Goal: Task Accomplishment & Management: Use online tool/utility

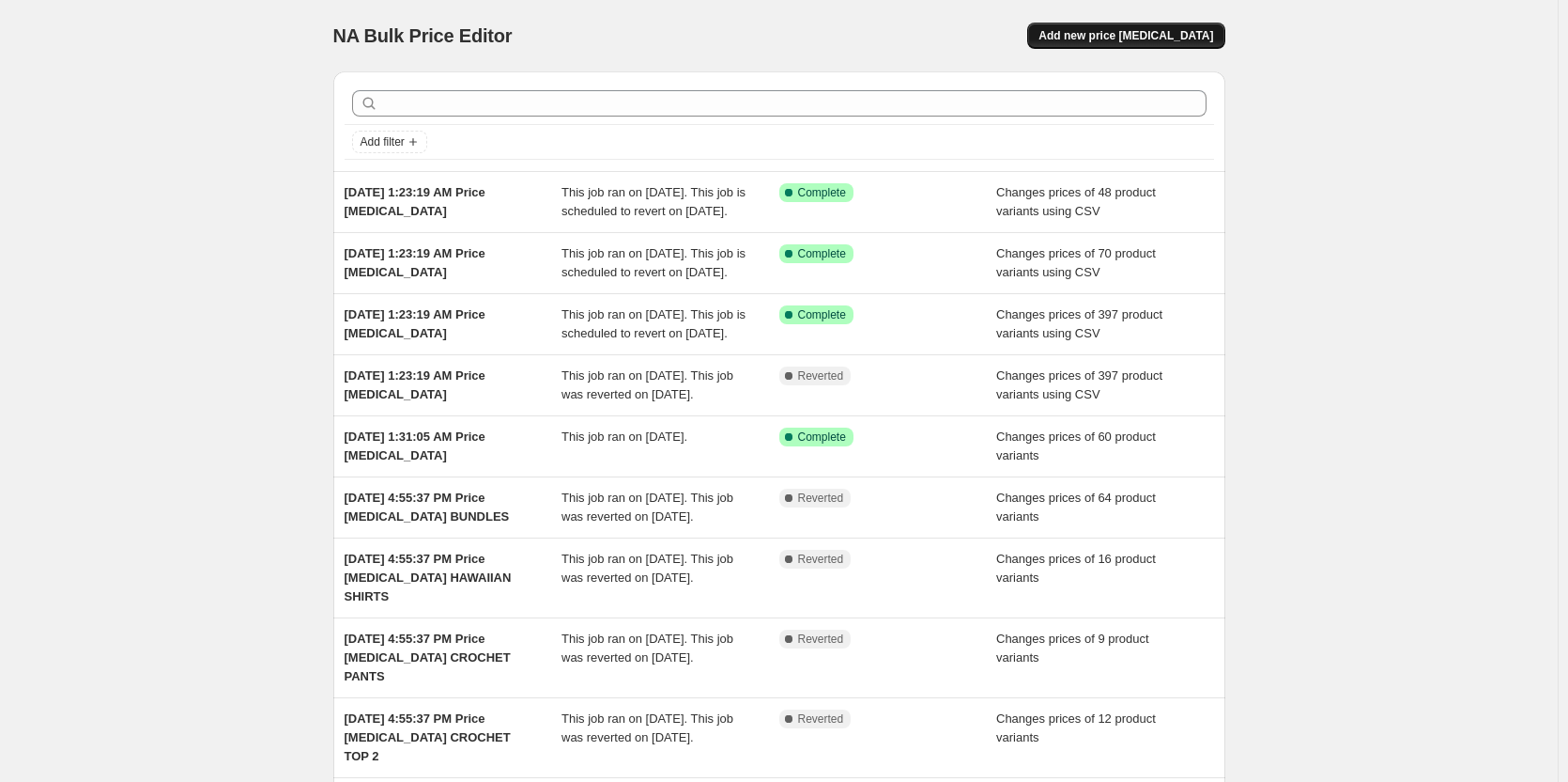
click at [1111, 47] on button "Add new price [MEDICAL_DATA]" at bounding box center [1125, 36] width 197 height 26
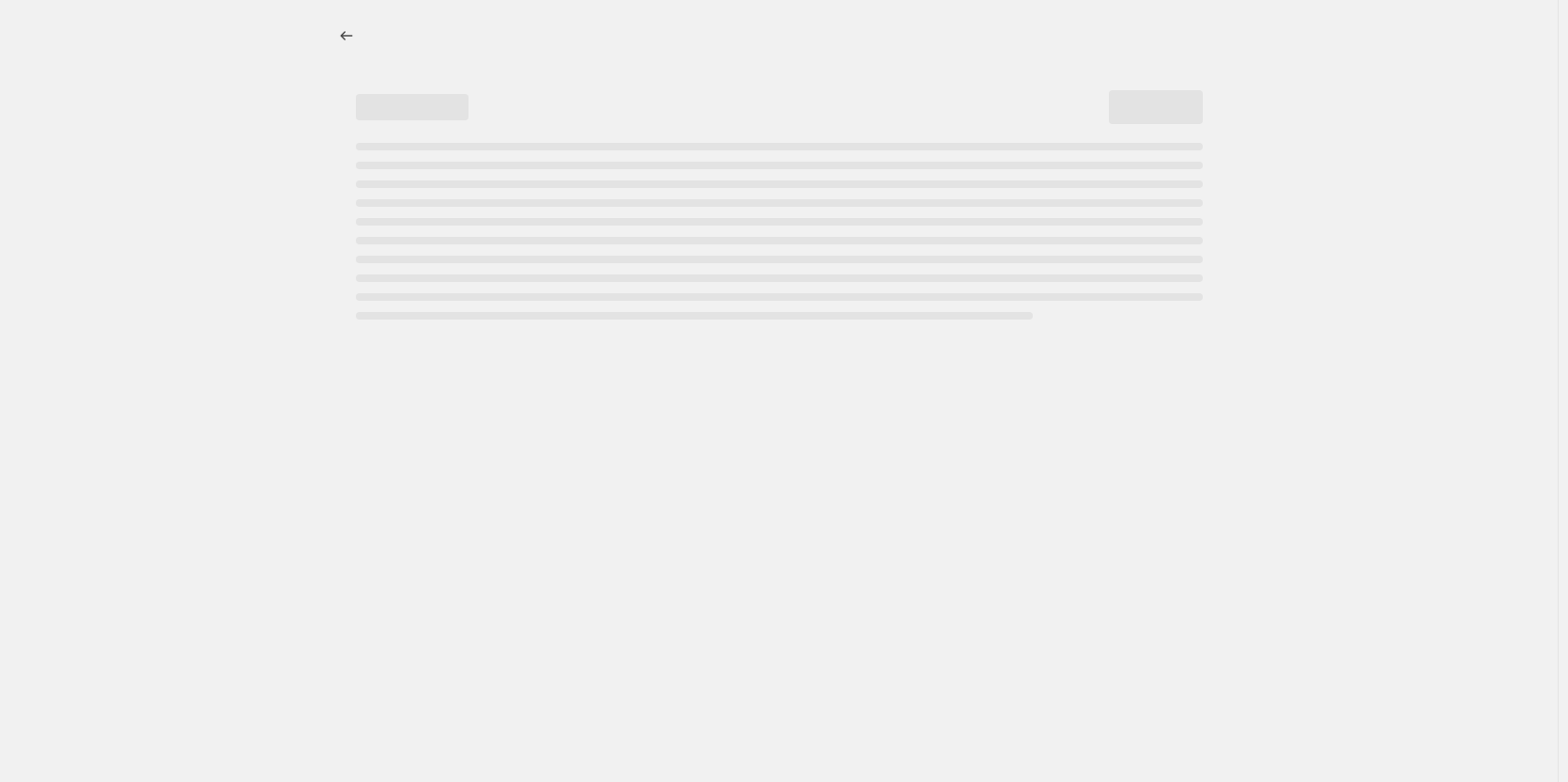
select select "percentage"
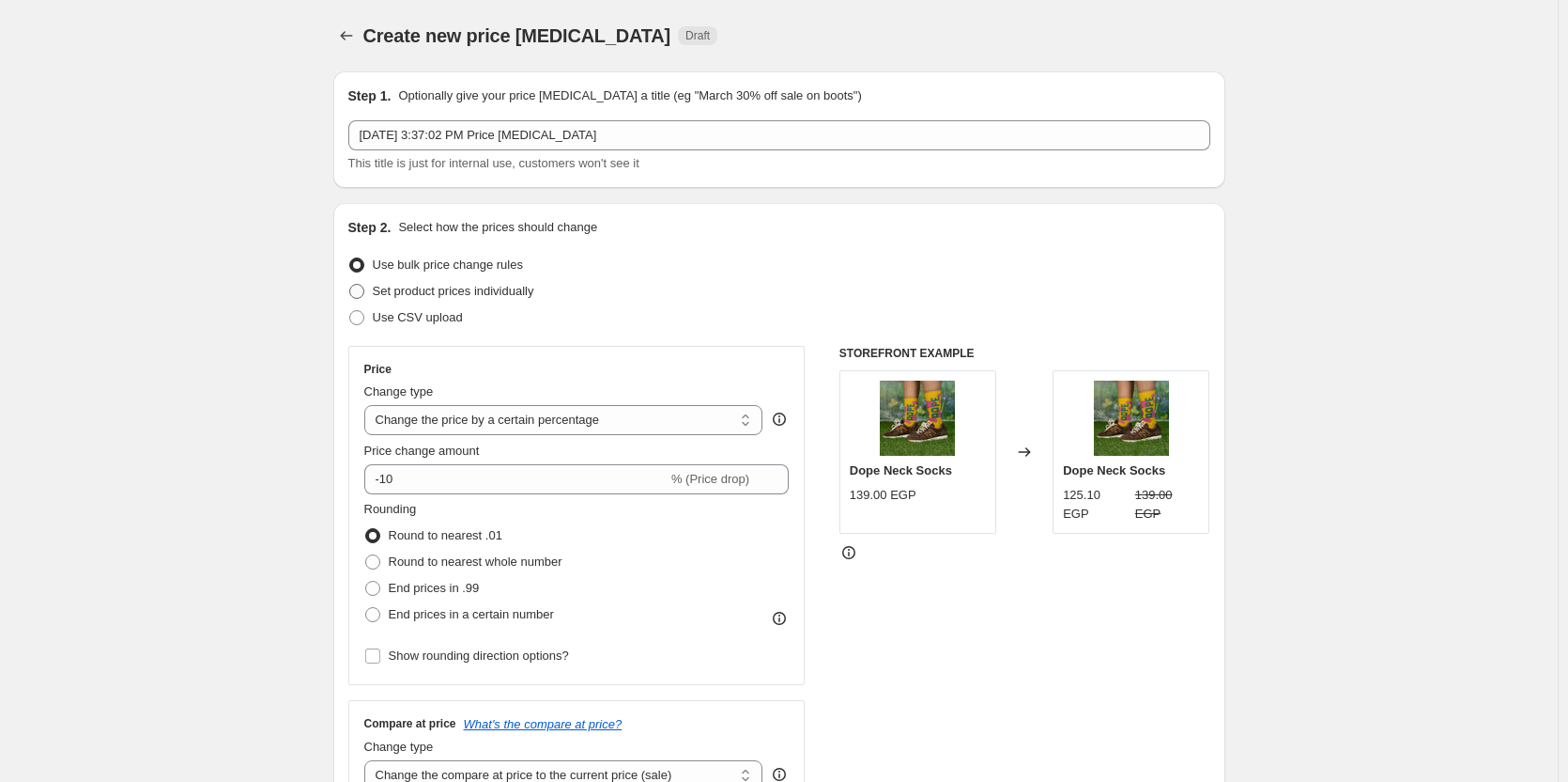
click at [488, 287] on span "Set product prices individually" at bounding box center [453, 290] width 161 height 14
click at [350, 284] on input "Set product prices individually" at bounding box center [349, 283] width 1 height 1
radio input "true"
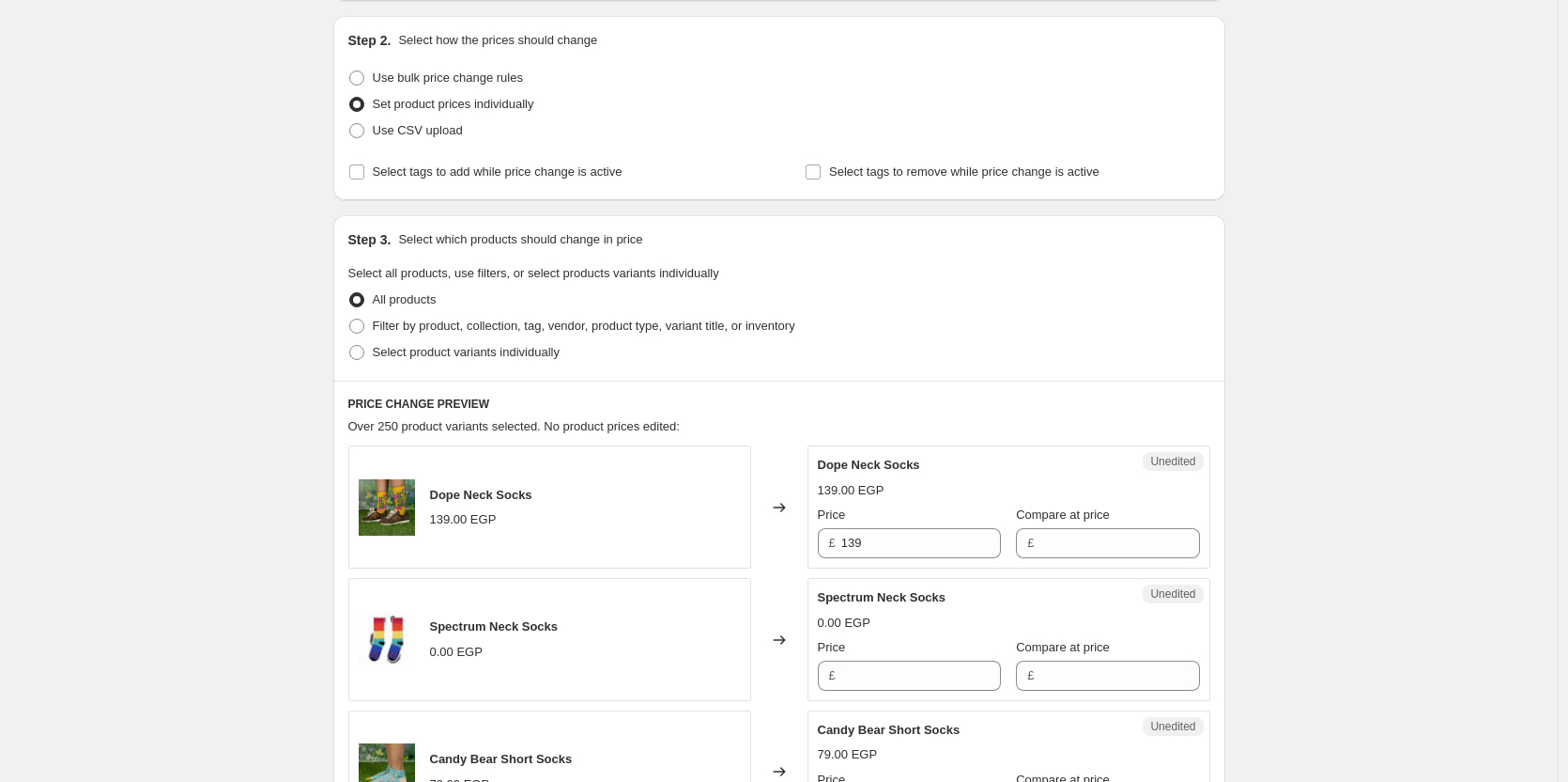
scroll to position [192, 0]
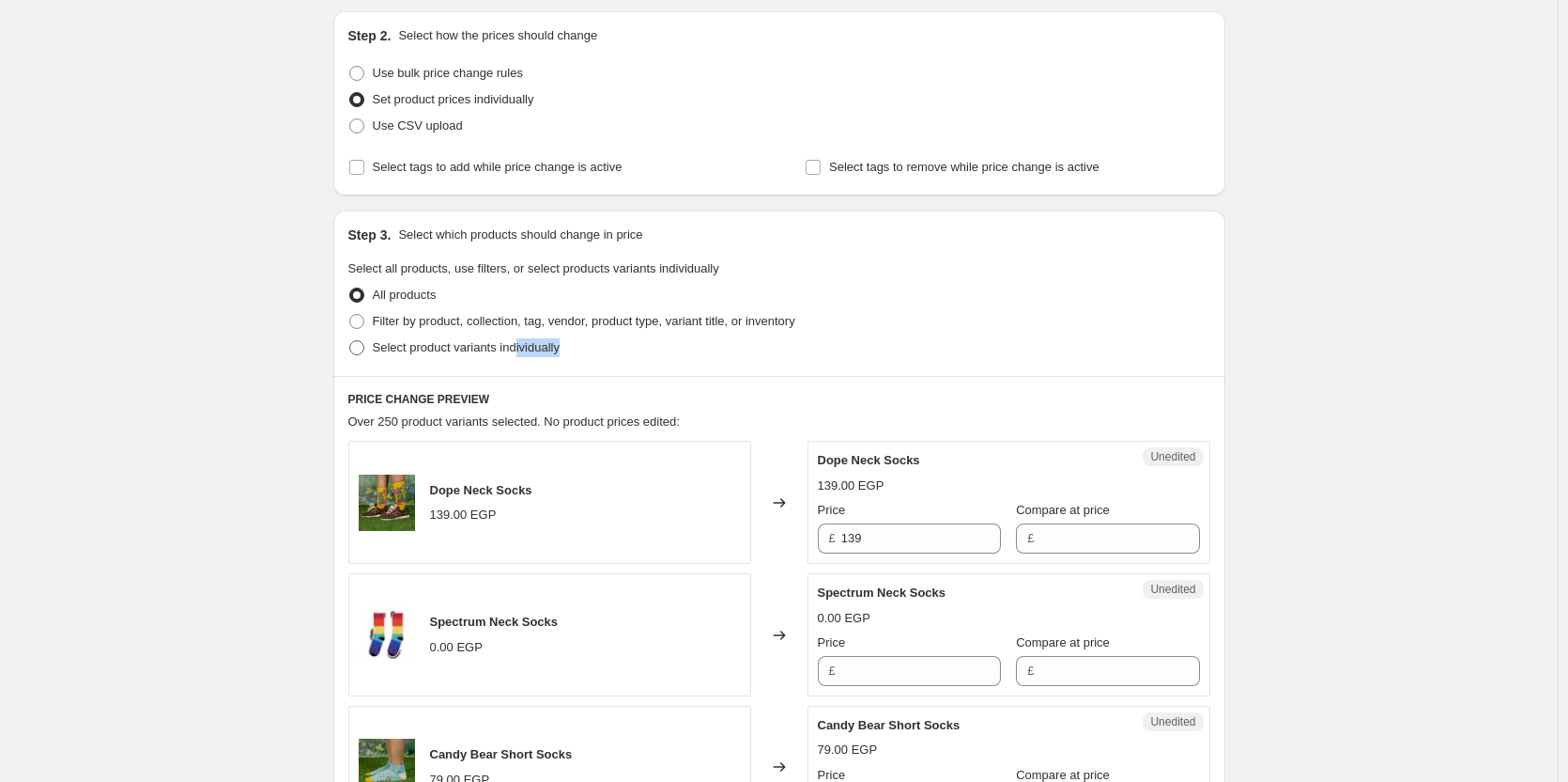
drag, startPoint x: 524, startPoint y: 362, endPoint x: 531, endPoint y: 346, distance: 17.5
click at [531, 346] on div "Step 3. Select which products should change in price Select all products, use f…" at bounding box center [779, 293] width 892 height 165
click at [531, 346] on span "Select product variants individually" at bounding box center [466, 347] width 187 height 14
click at [350, 341] on input "Select product variants individually" at bounding box center [349, 340] width 1 height 1
radio input "true"
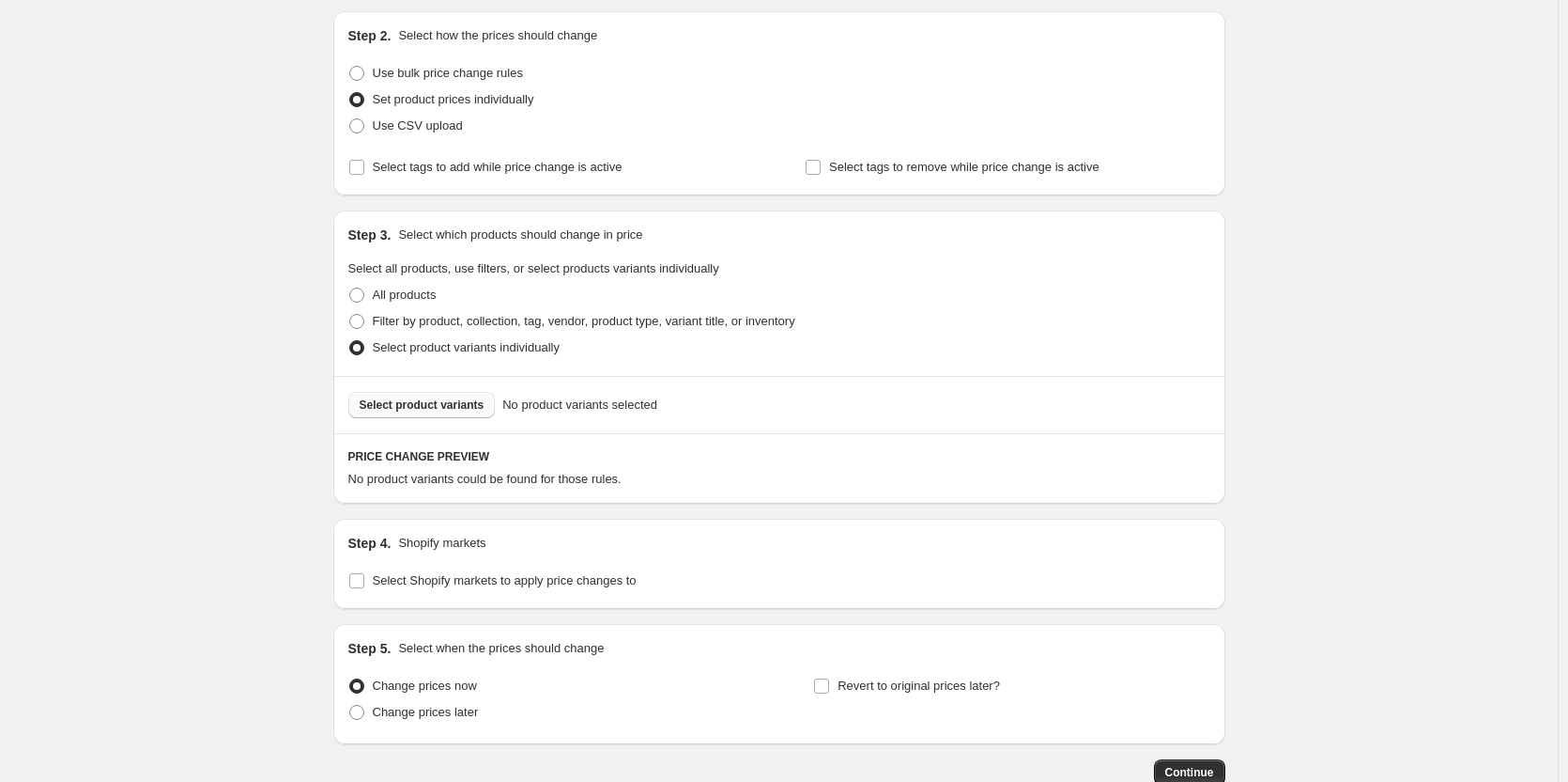
click at [456, 407] on span "Select product variants" at bounding box center [422, 405] width 125 height 15
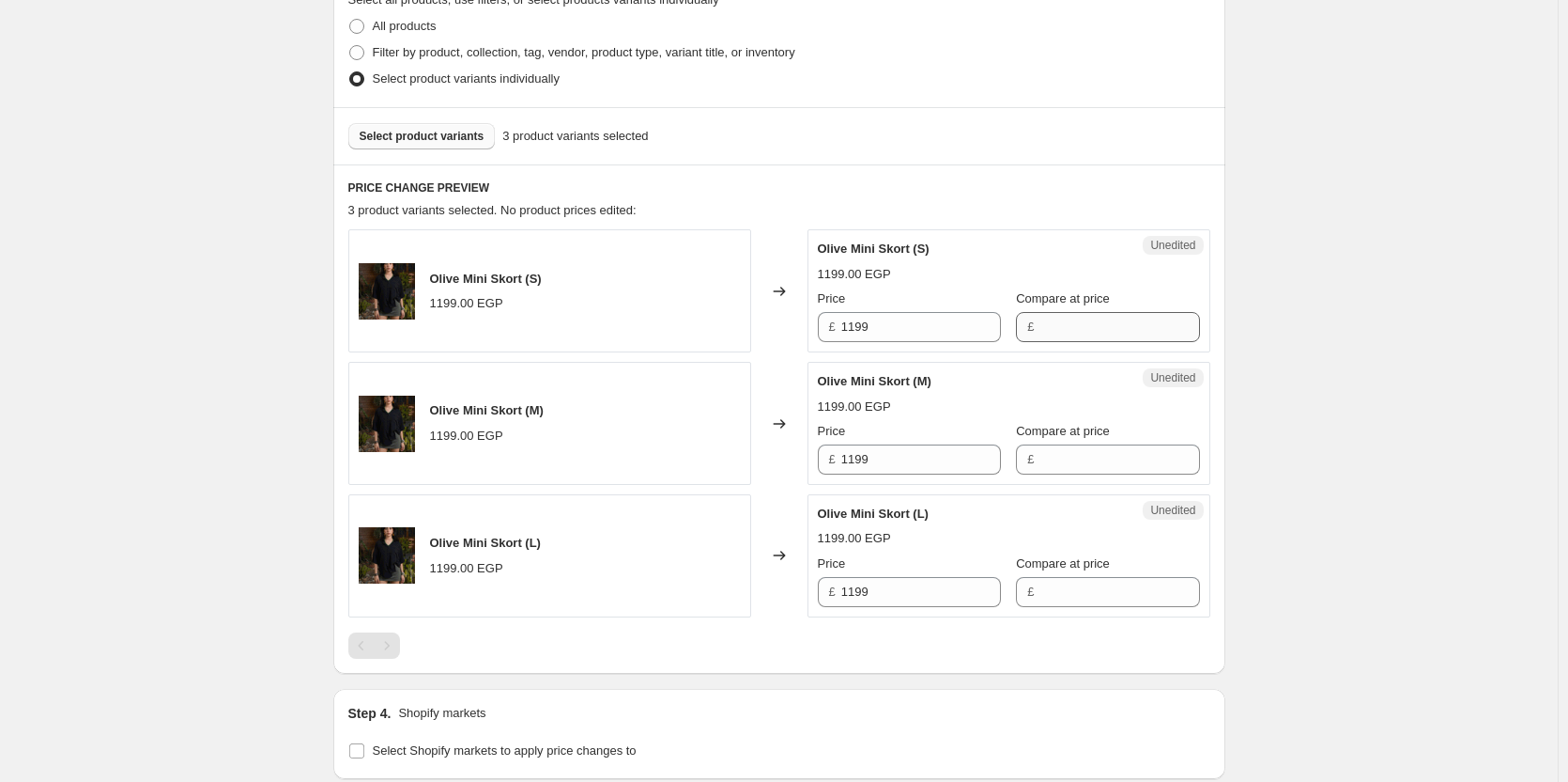
scroll to position [462, 0]
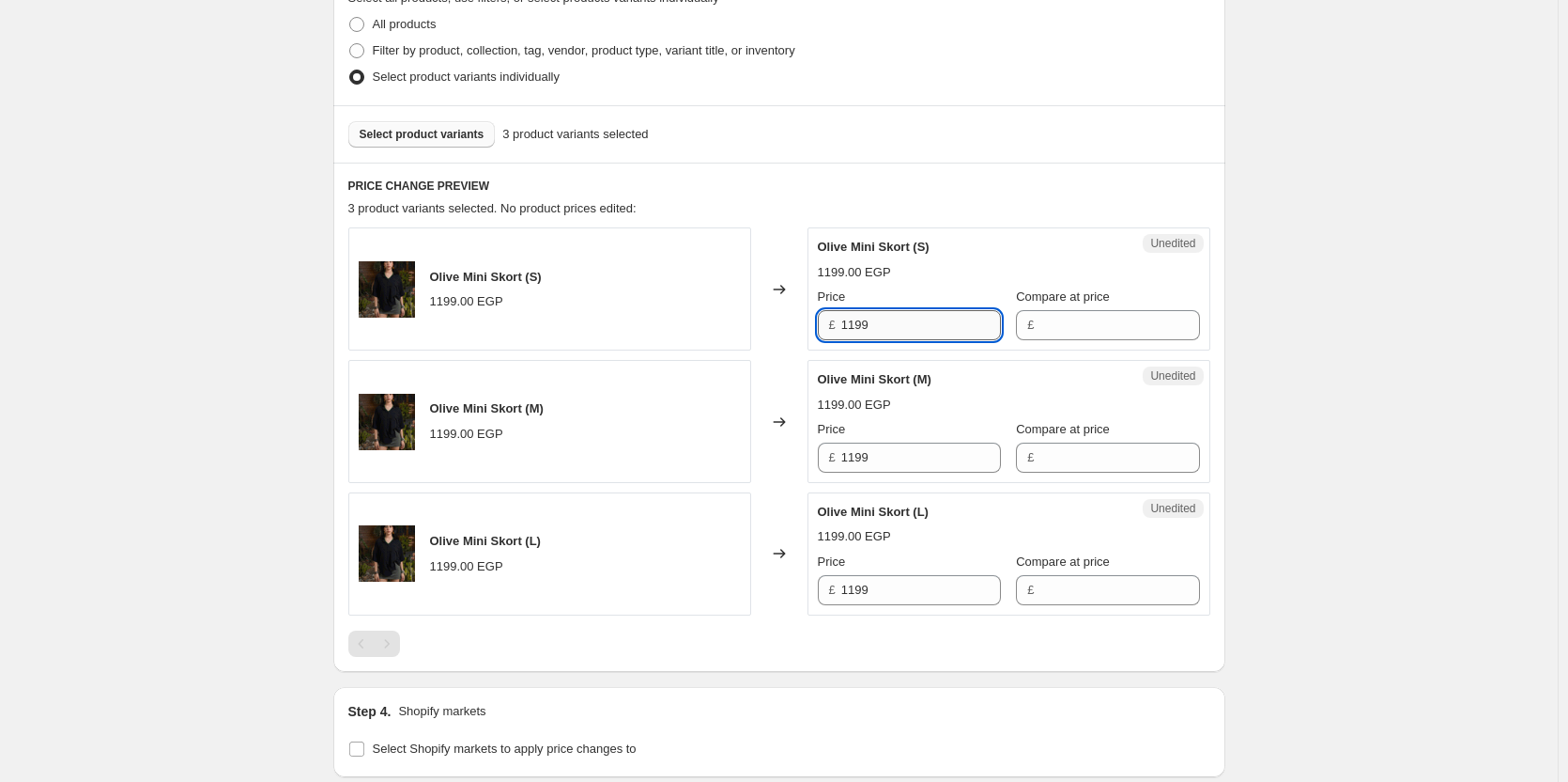
click at [947, 330] on input "1199" at bounding box center [920, 325] width 160 height 30
type input "1199"
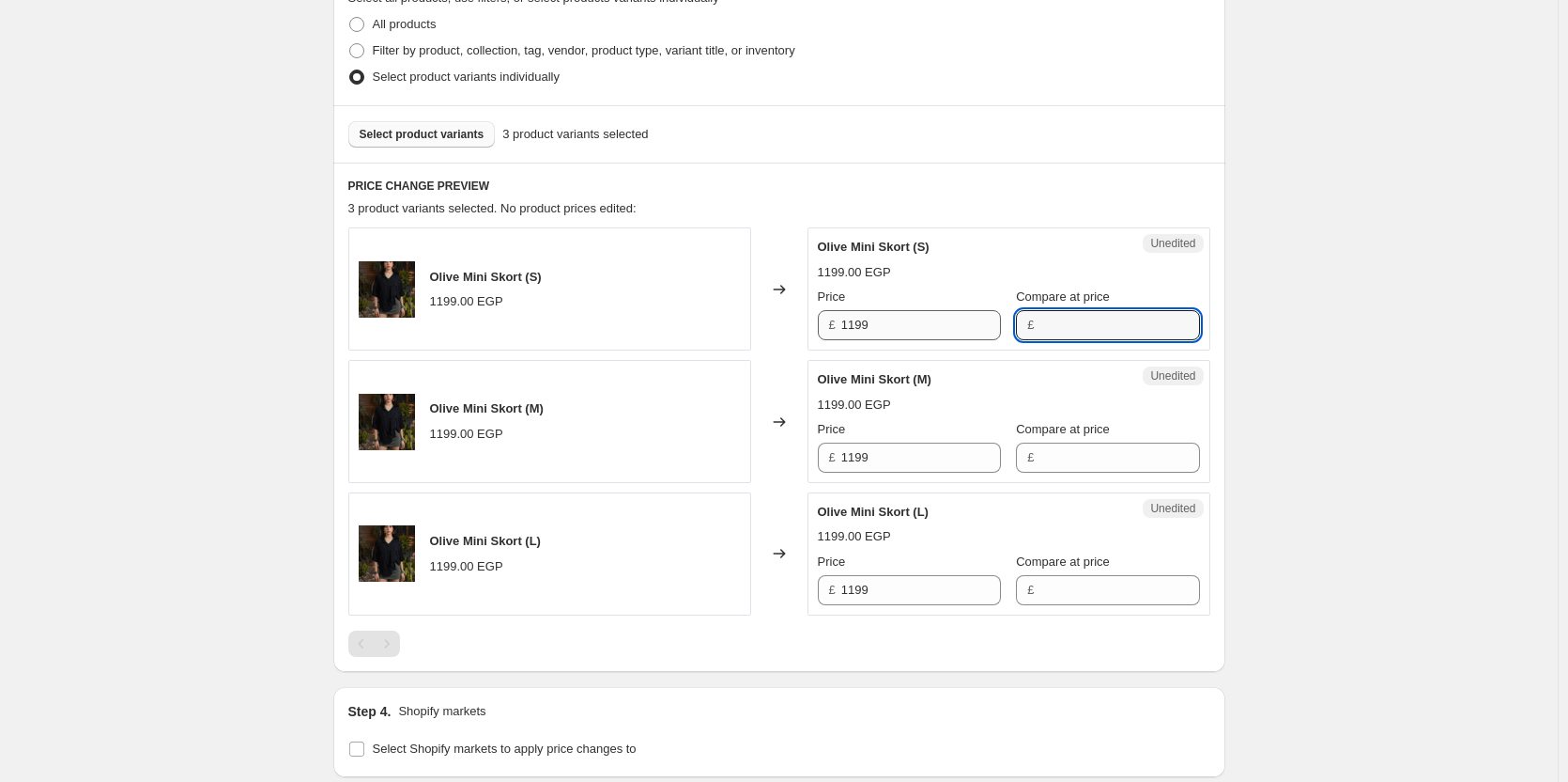
paste input "1199"
type input "1199"
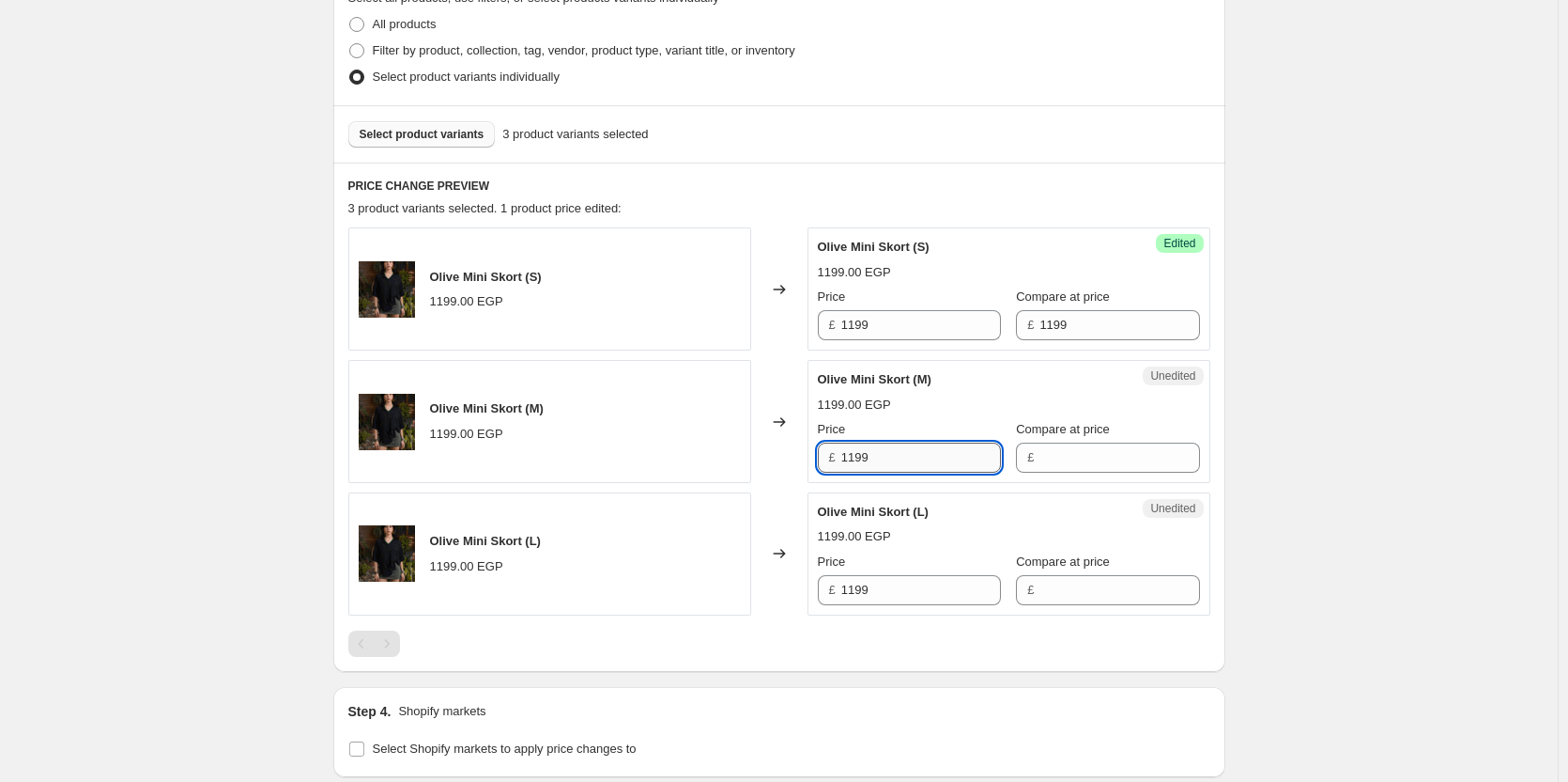
click at [908, 459] on input "1199" at bounding box center [920, 458] width 160 height 30
type input "1199"
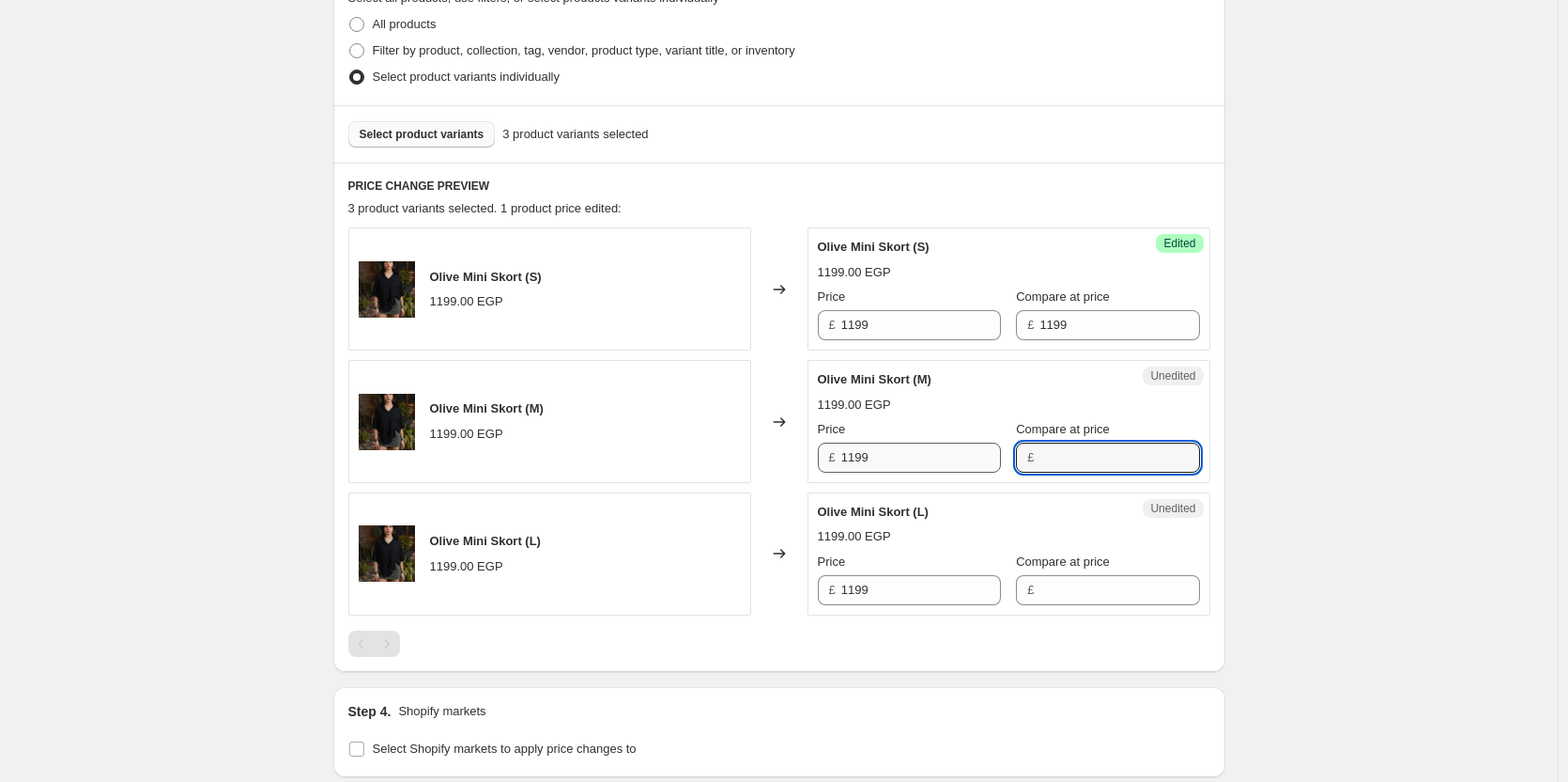
paste input "1199"
type input "1199"
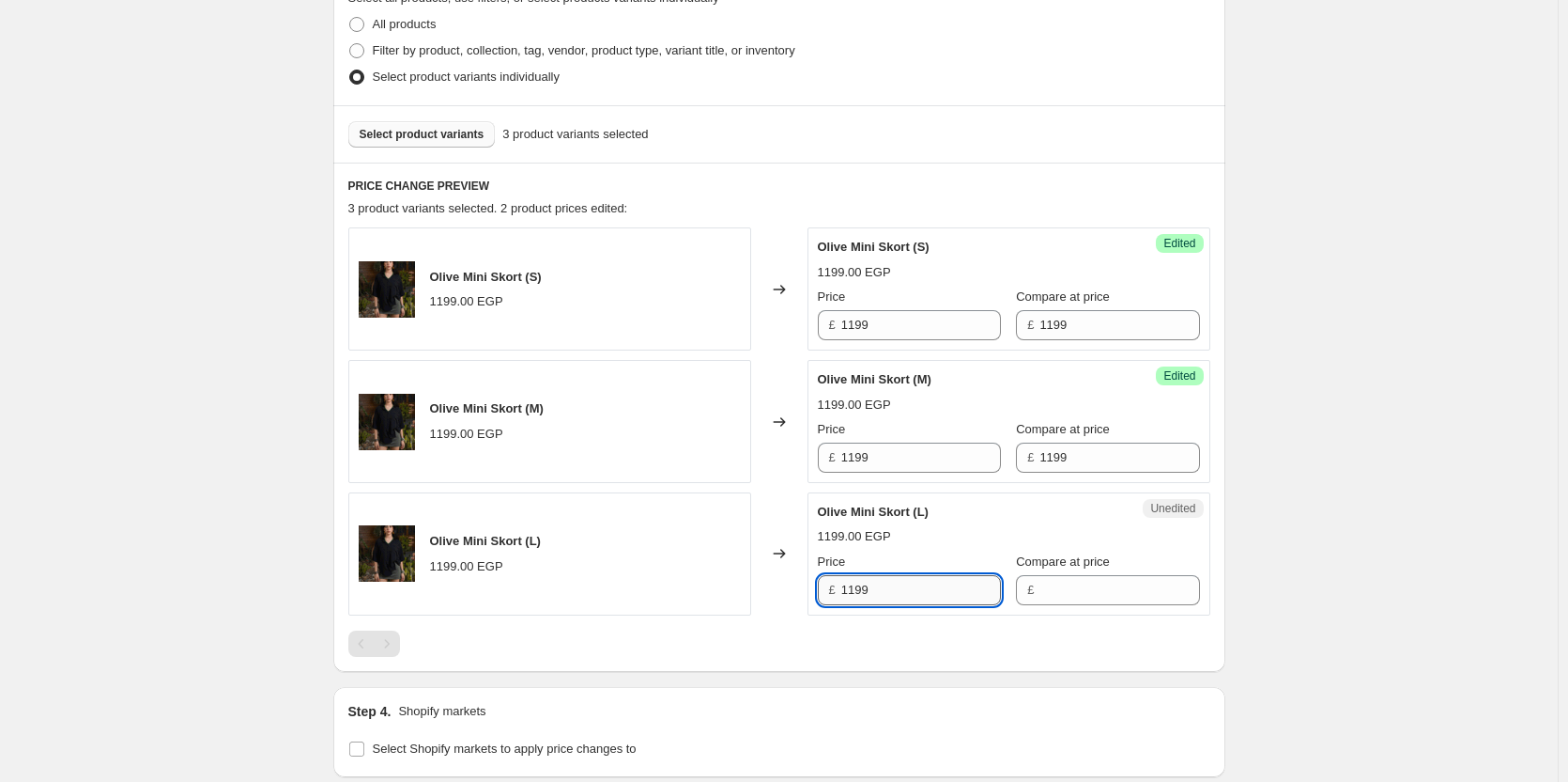
click at [905, 594] on input "1199" at bounding box center [920, 590] width 160 height 30
type input "1199"
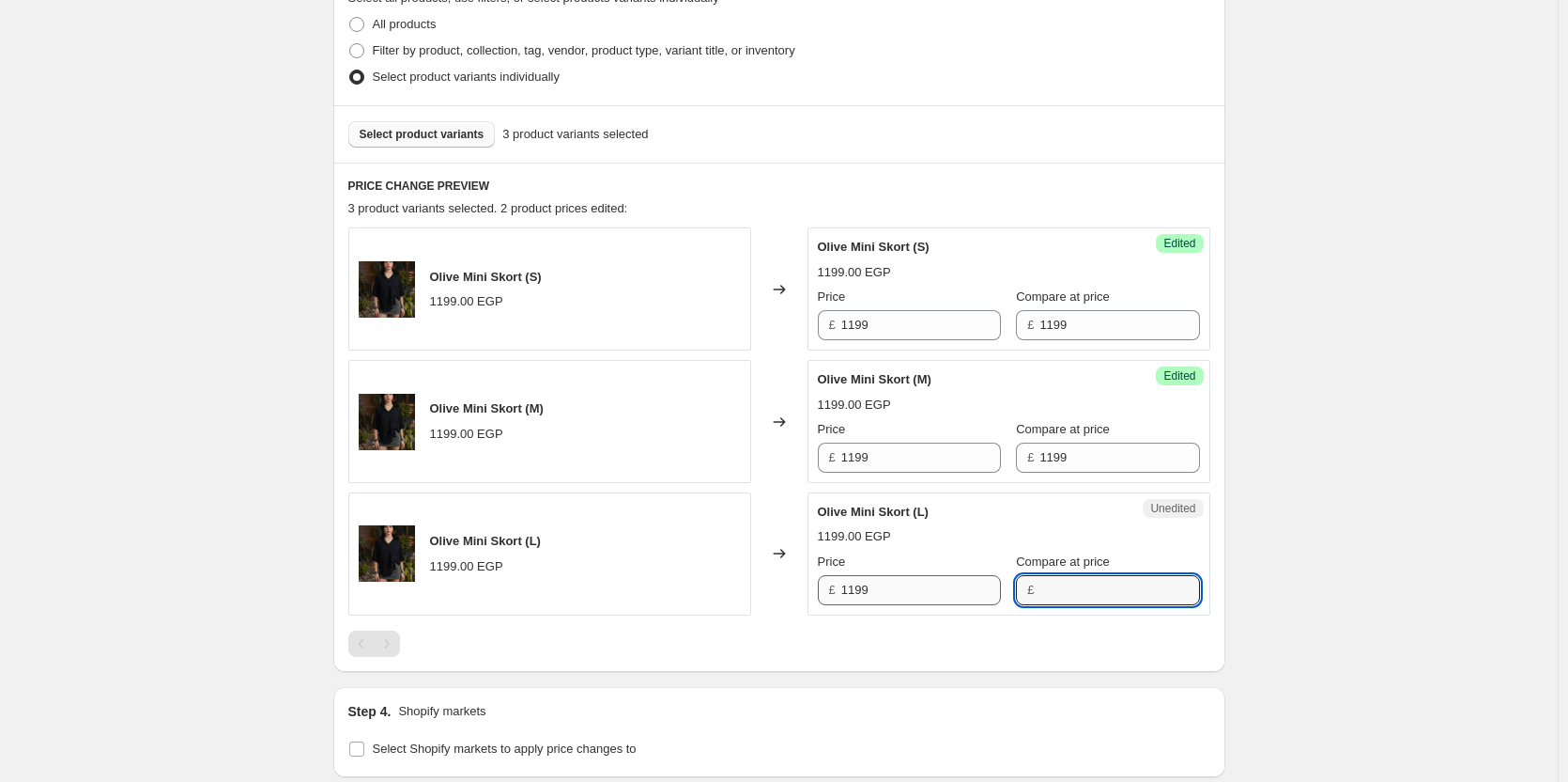
paste input "1199"
type input "1199"
click at [881, 327] on input "1199" at bounding box center [920, 325] width 160 height 30
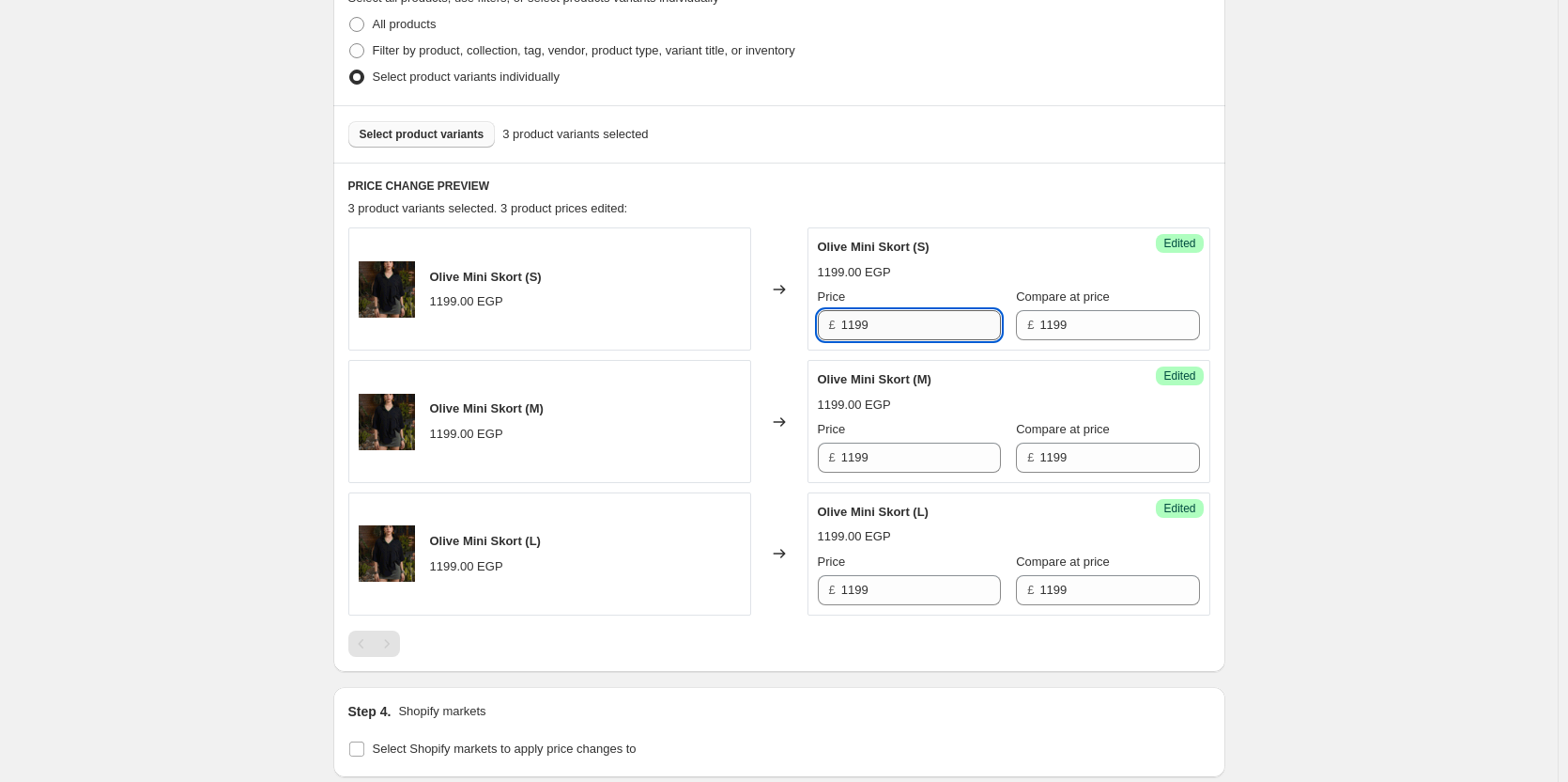
click at [881, 327] on input "1199" at bounding box center [920, 325] width 160 height 30
type input "799"
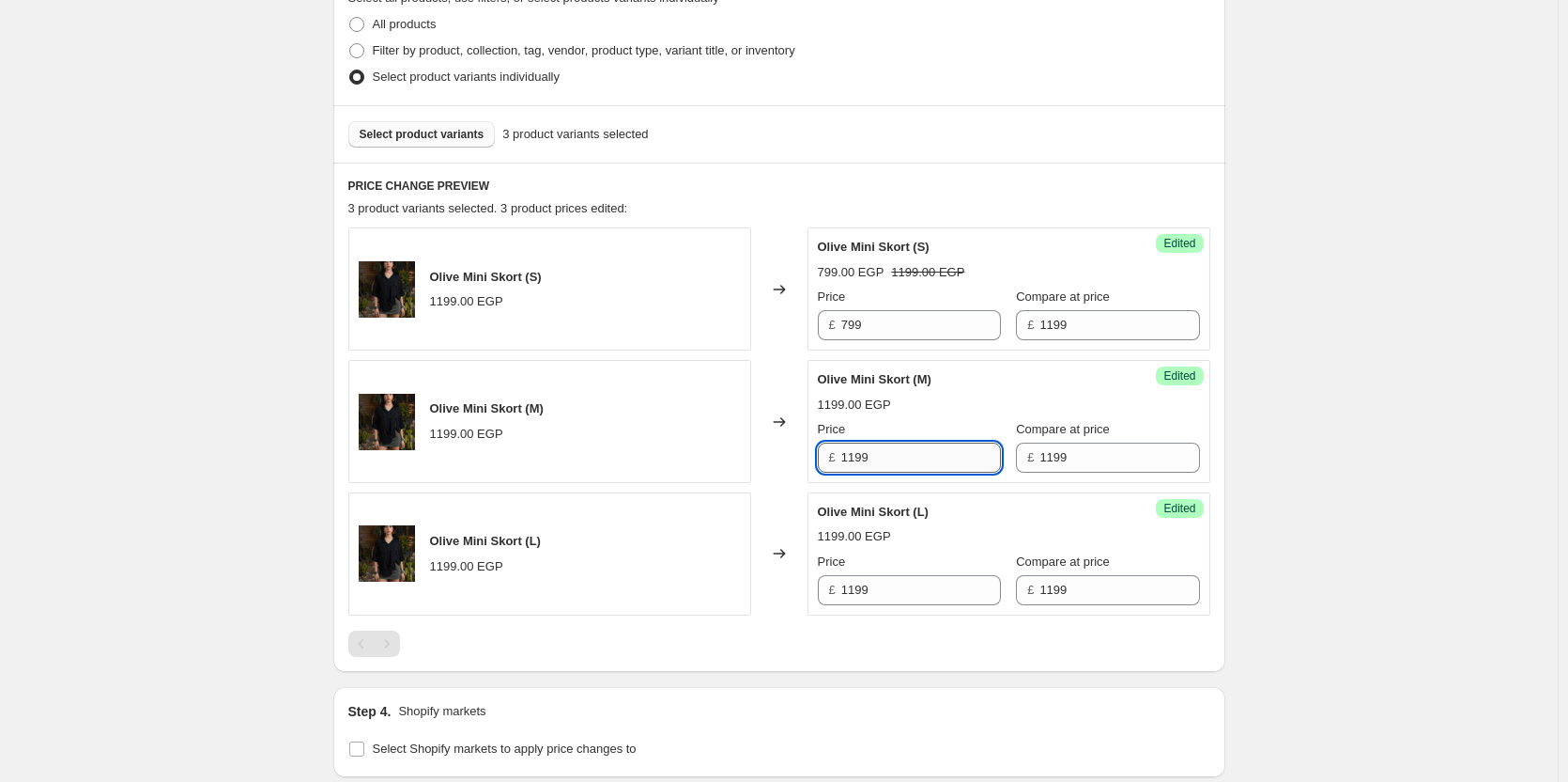
click at [906, 459] on input "1199" at bounding box center [920, 458] width 160 height 30
paste input "7"
type input "799"
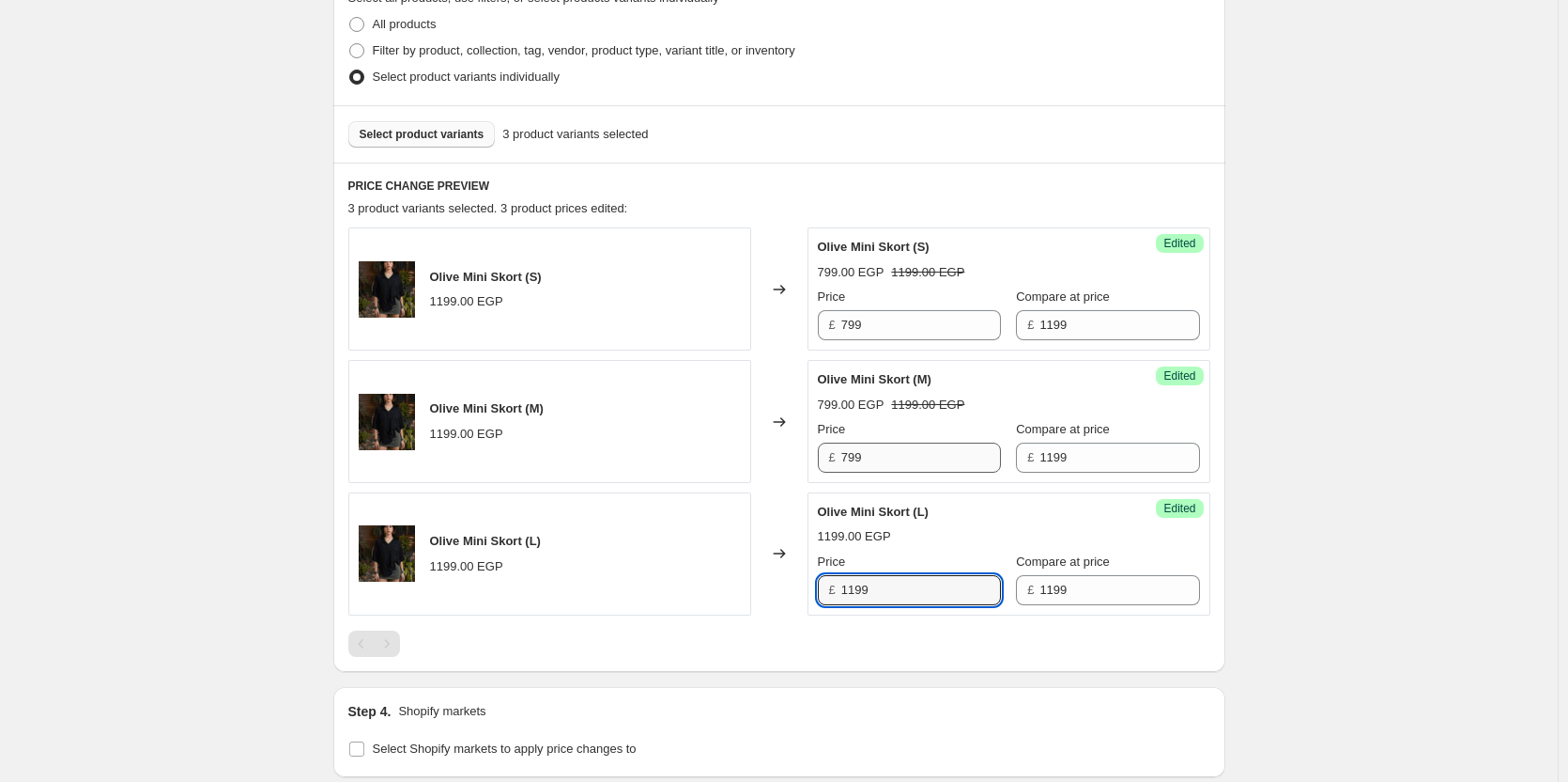
paste input "7"
type input "799"
click at [788, 490] on div "Olive Mini Skort (S) 1199.00 EGP Changed to Success Edited Olive Mini Skort (S)…" at bounding box center [779, 421] width 862 height 387
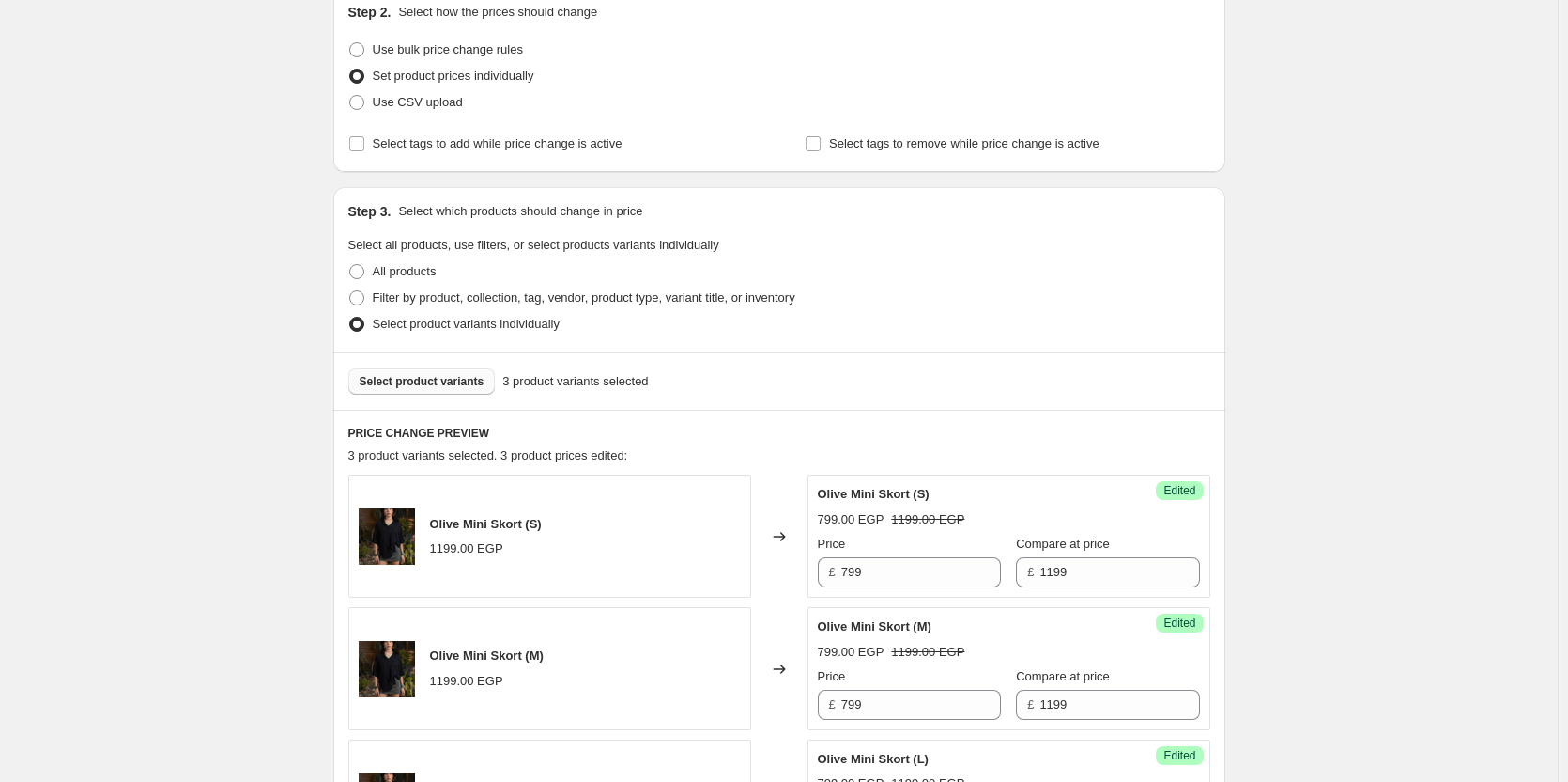
scroll to position [214, 0]
click at [437, 376] on span "Select product variants" at bounding box center [422, 382] width 125 height 15
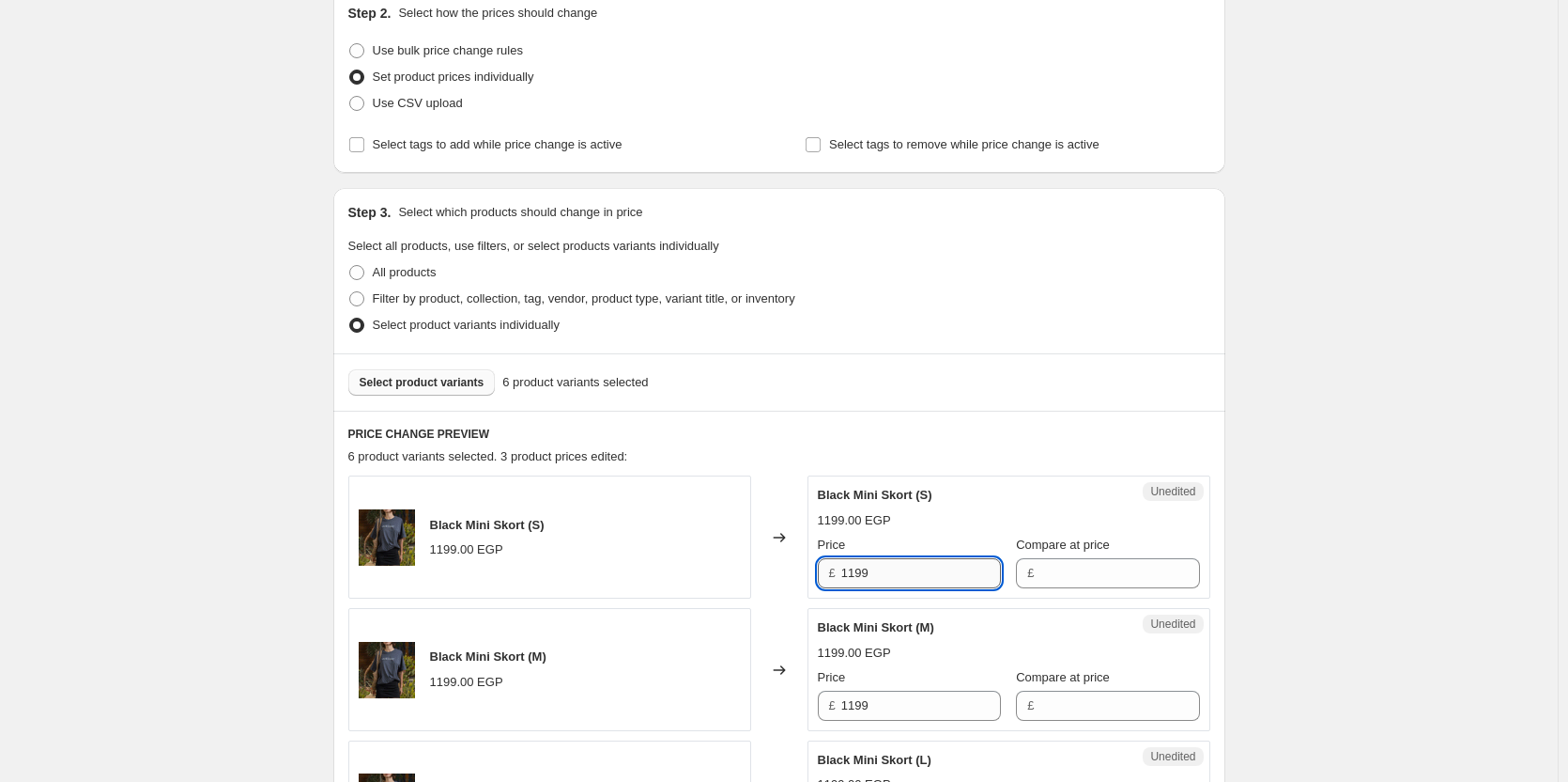
click at [928, 585] on input "1199" at bounding box center [920, 573] width 160 height 30
type input "1199"
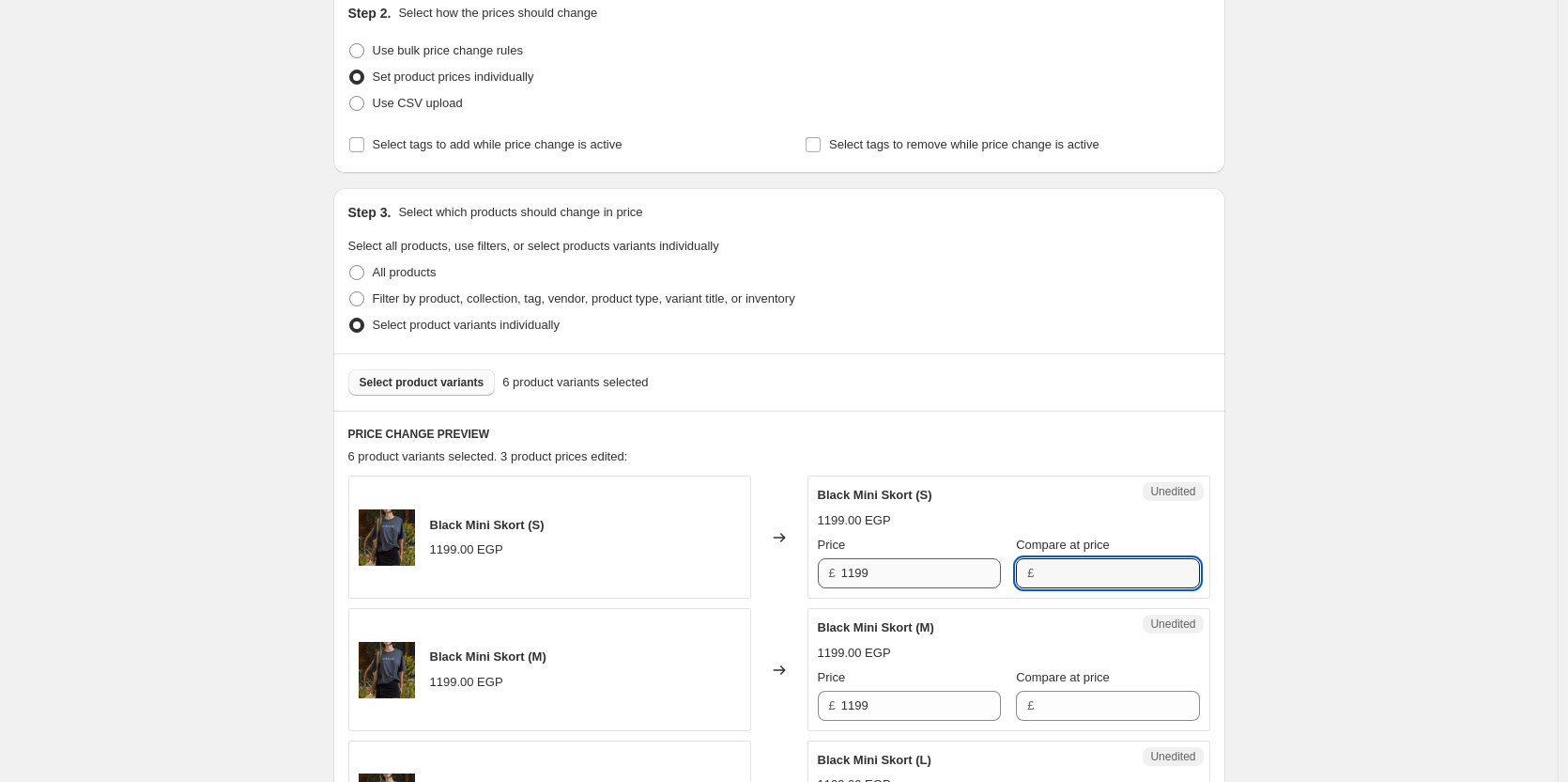
paste input "1199"
type input "1199"
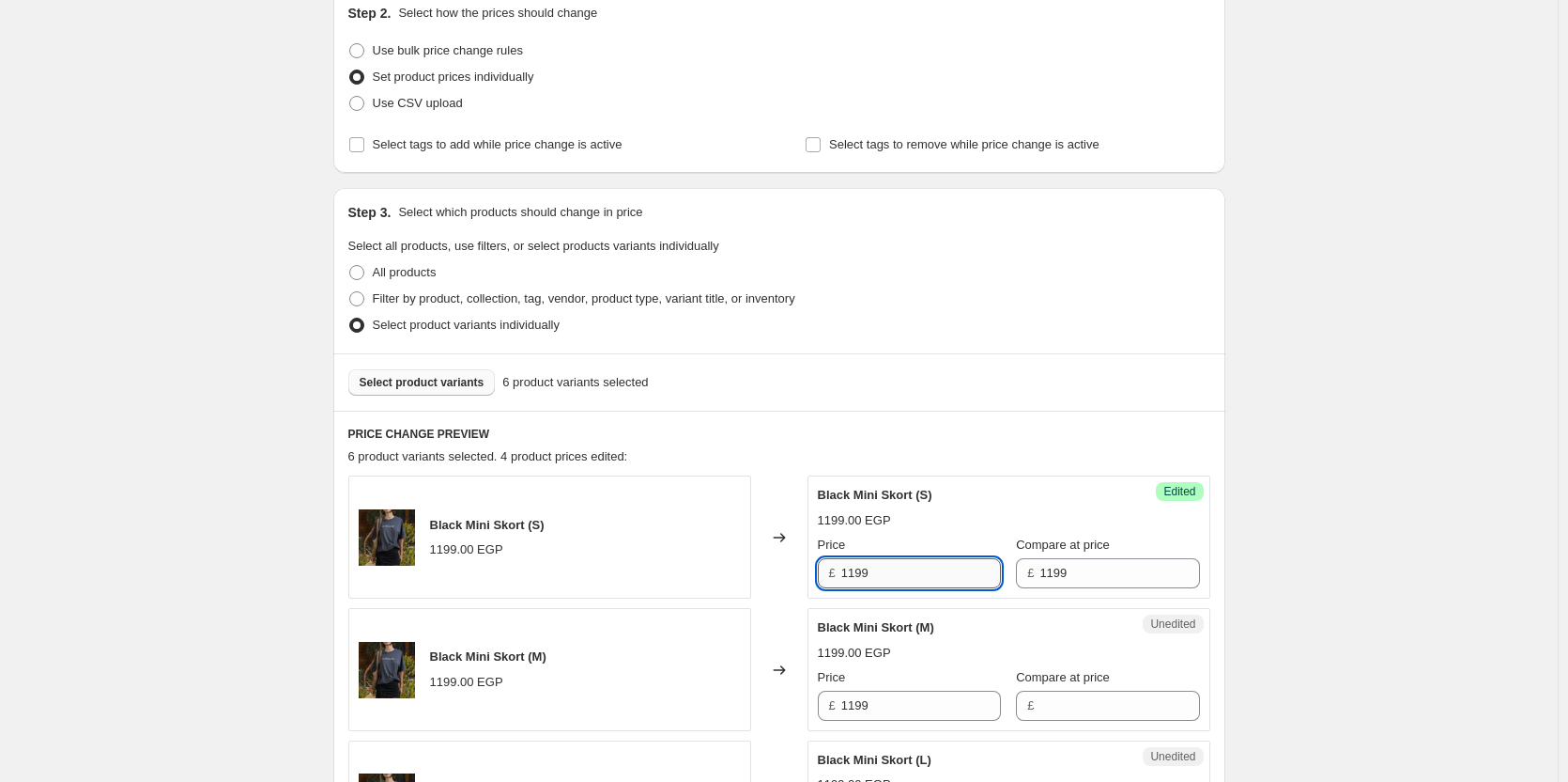
click at [913, 570] on input "1199" at bounding box center [920, 573] width 160 height 30
type input "799"
click at [902, 709] on input "1199" at bounding box center [920, 706] width 160 height 30
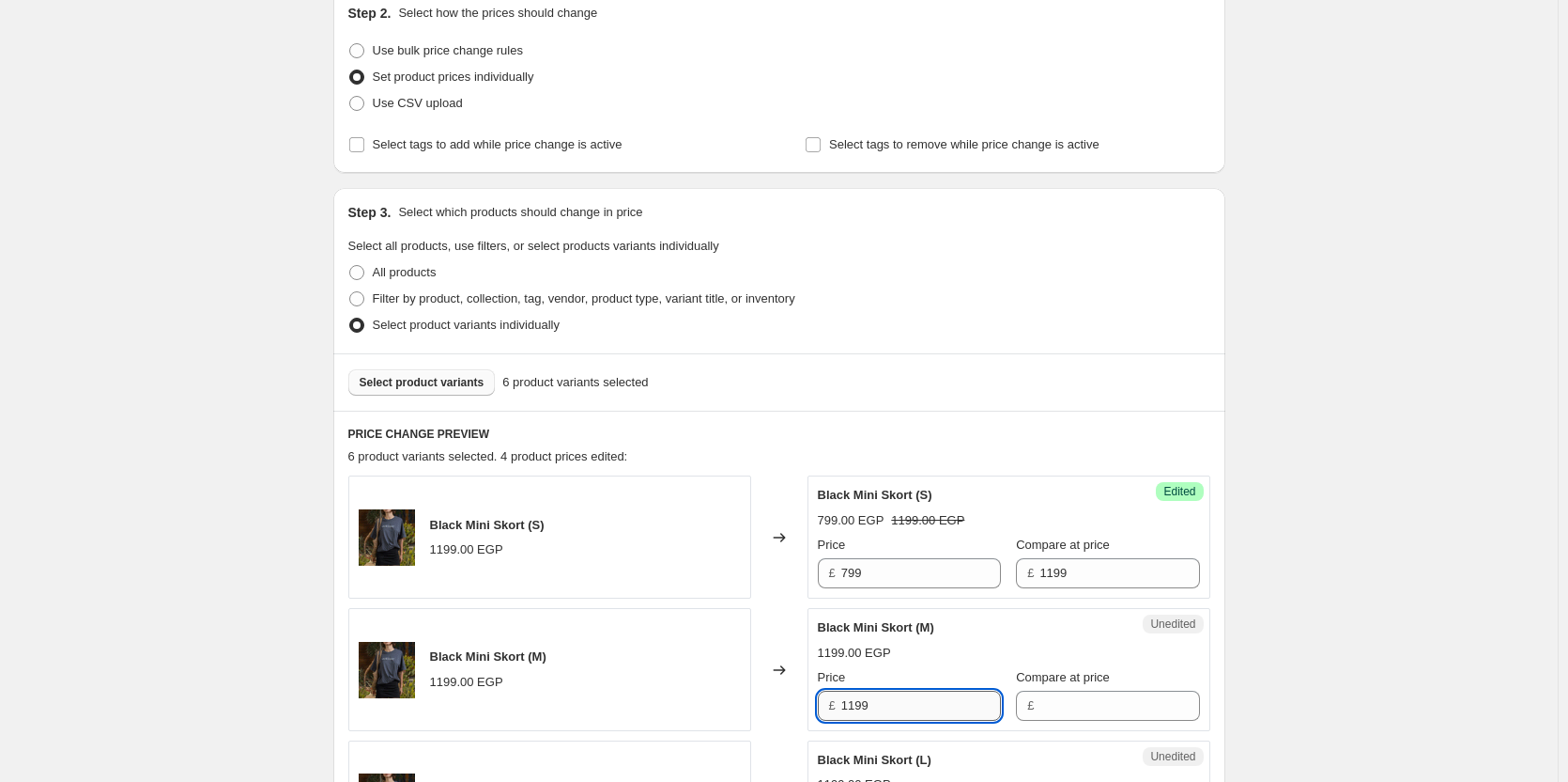
click at [902, 709] on input "1199" at bounding box center [920, 706] width 160 height 30
paste input "7"
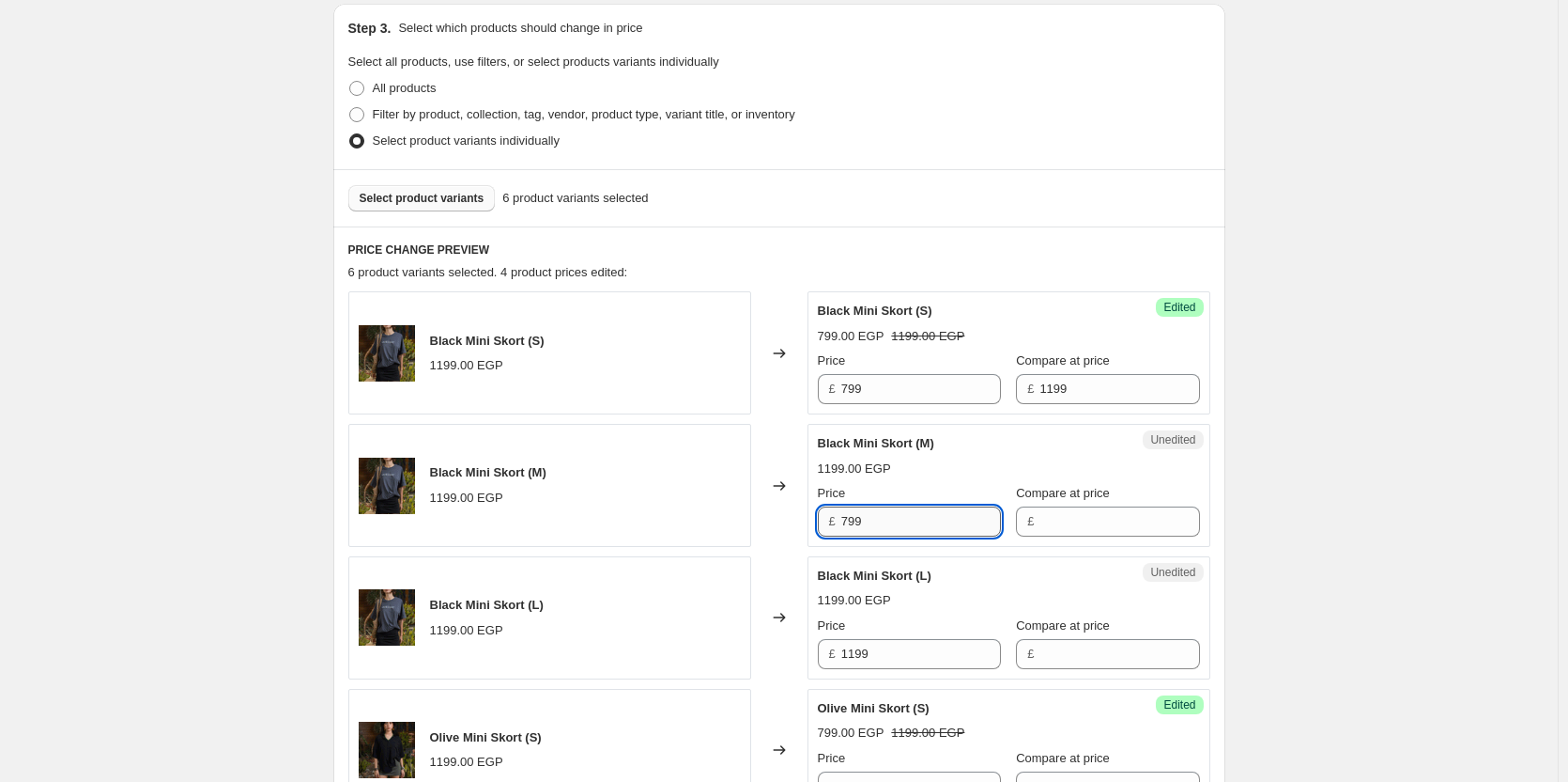
scroll to position [400, 0]
type input "799"
click at [915, 658] on input "1199" at bounding box center [920, 653] width 160 height 30
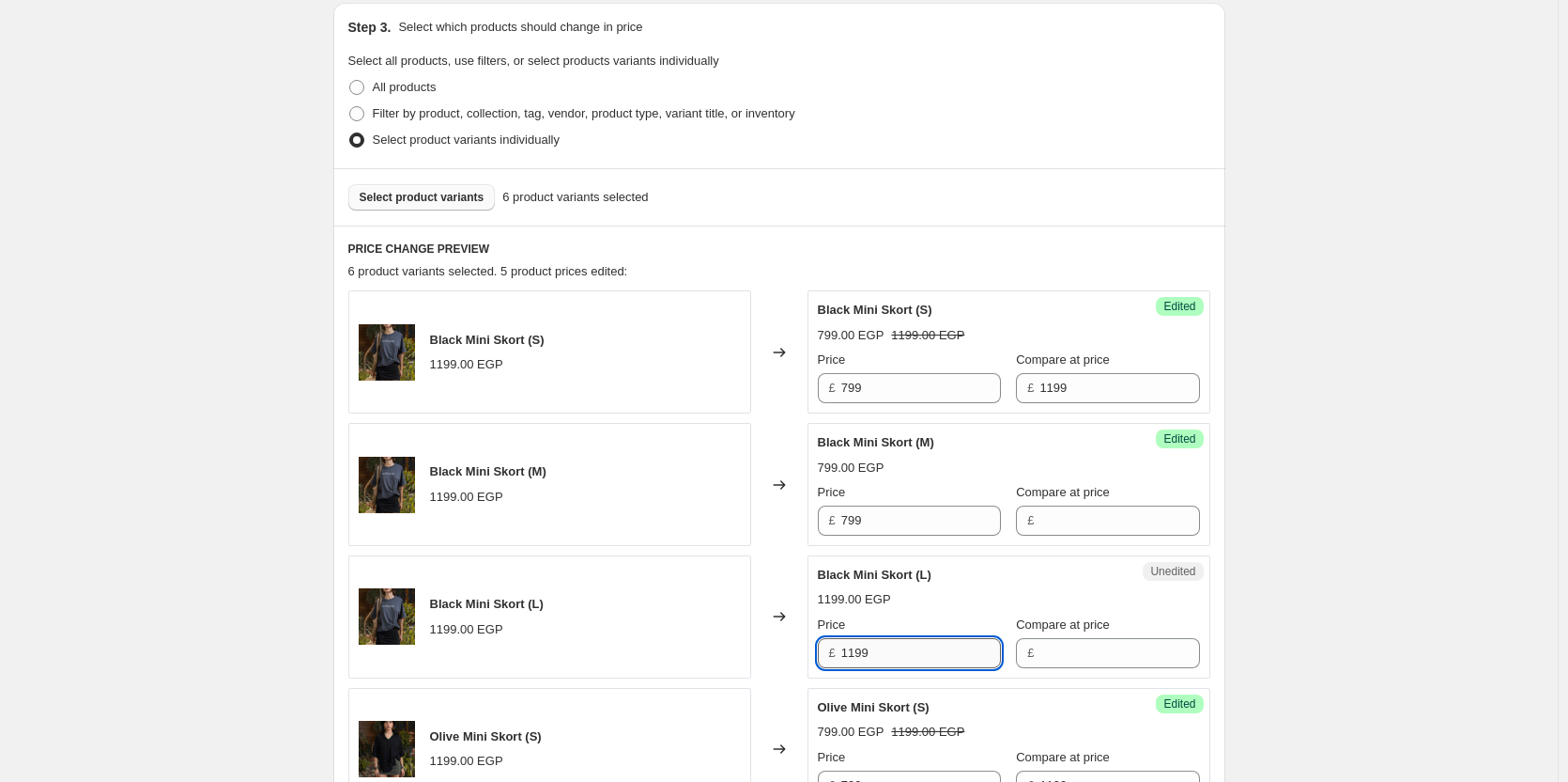
click at [915, 658] on input "1199" at bounding box center [920, 653] width 160 height 30
paste input "7"
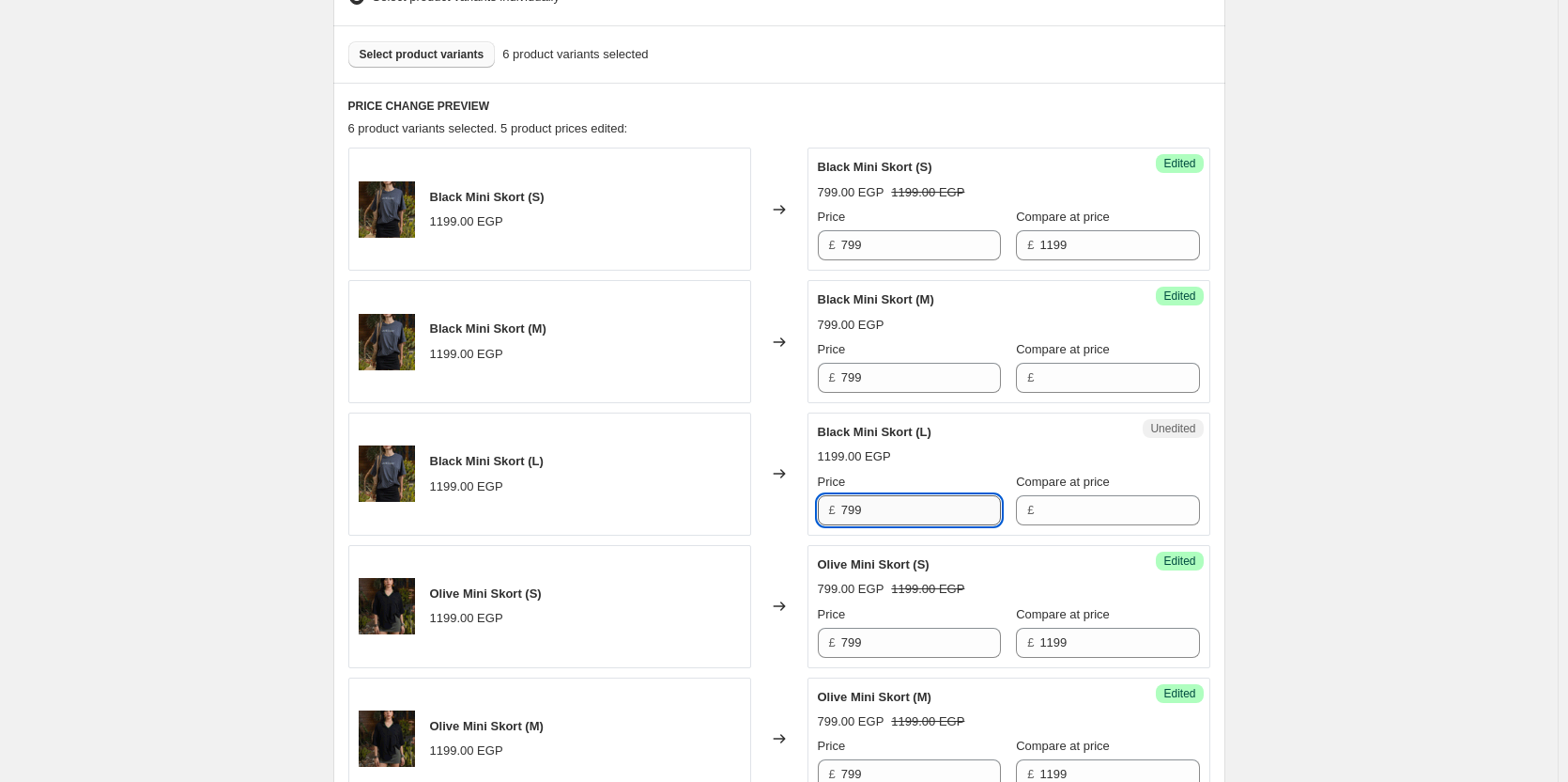
scroll to position [543, 0]
type input "799"
click at [947, 571] on div "Olive Mini Skort (S)" at bounding box center [970, 564] width 307 height 19
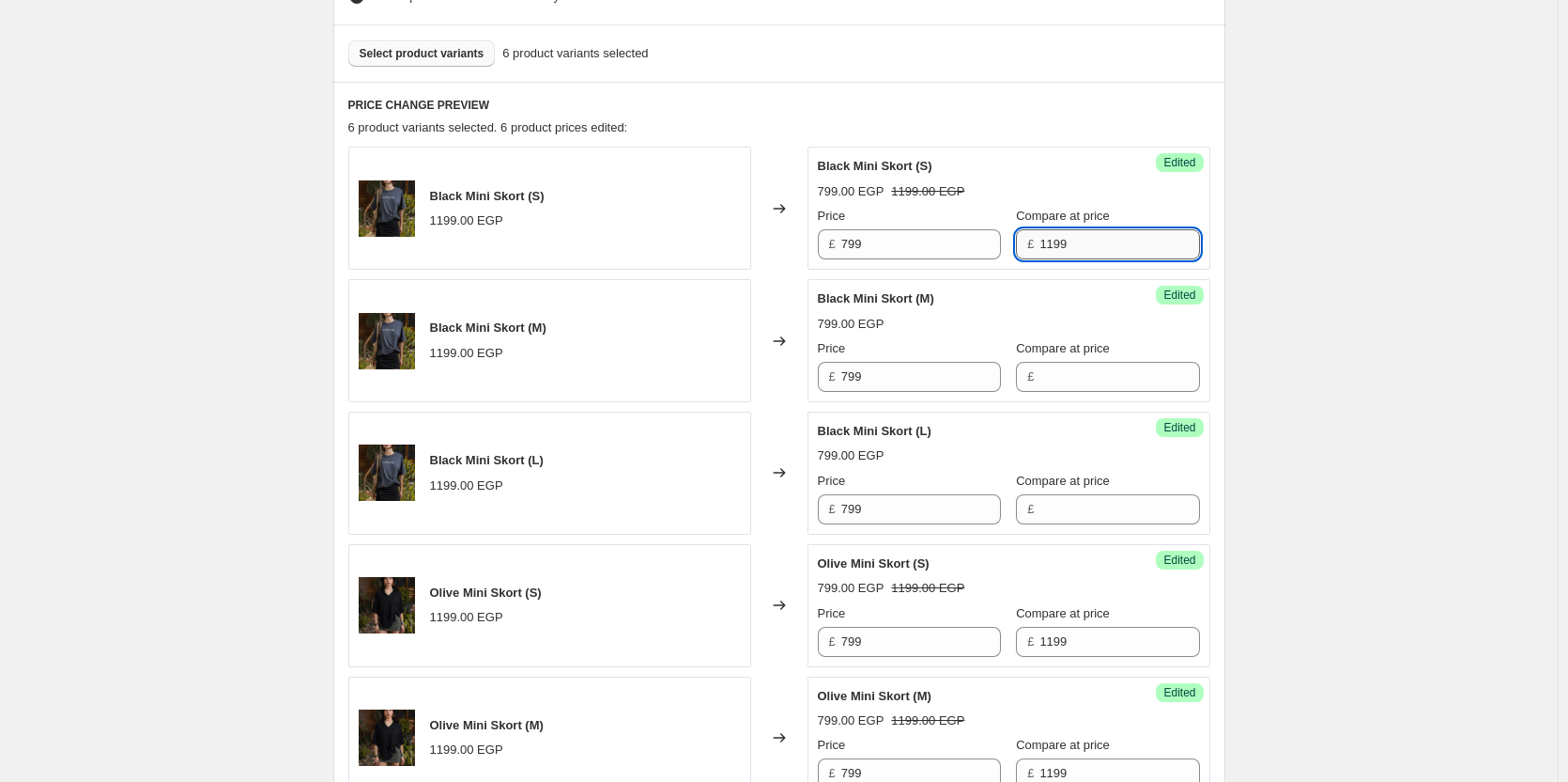
click at [1079, 256] on input "1199" at bounding box center [1119, 245] width 160 height 30
click at [1084, 388] on input "Compare at price" at bounding box center [1119, 377] width 160 height 30
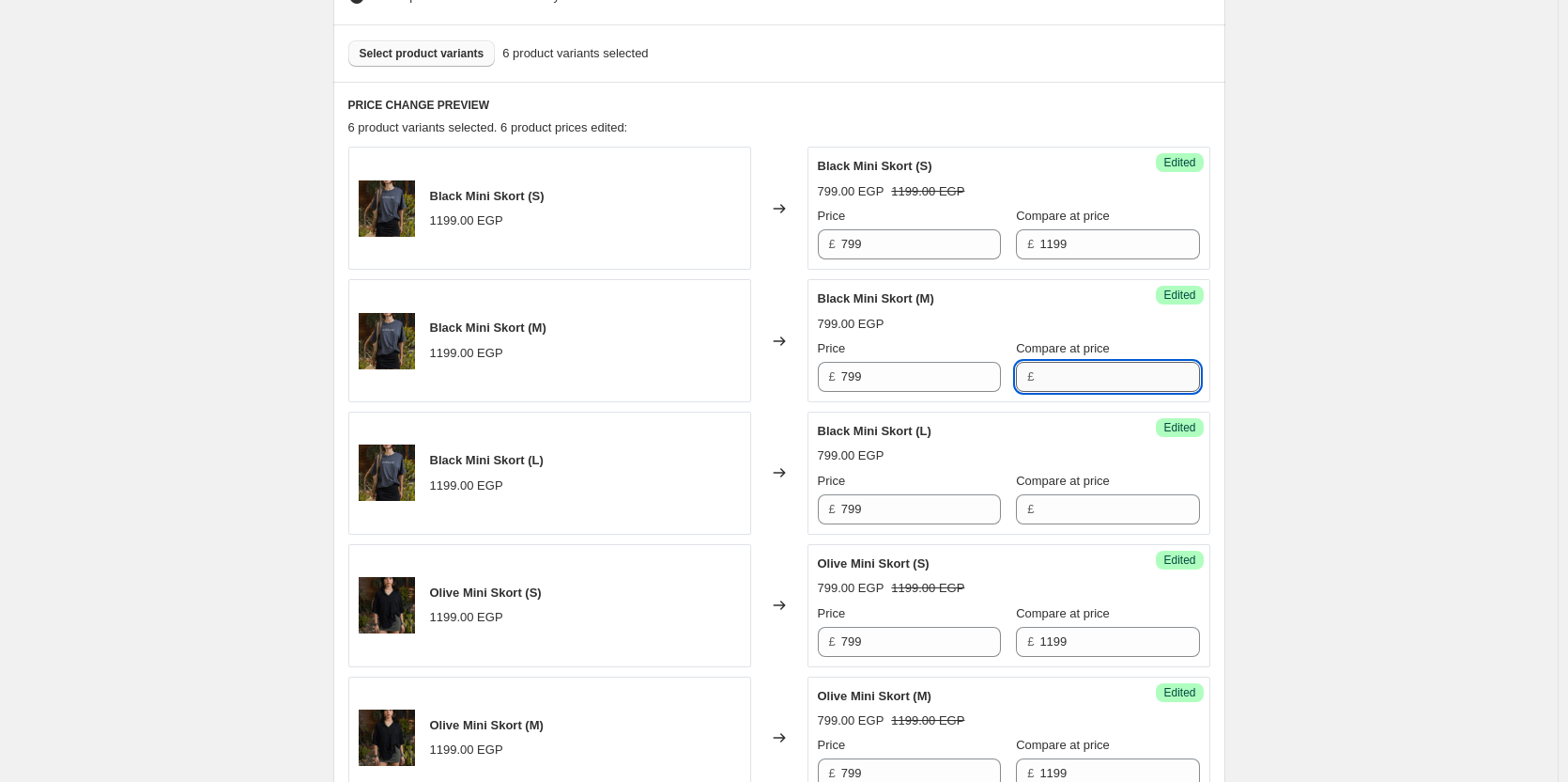
paste input "1199"
type input "1199"
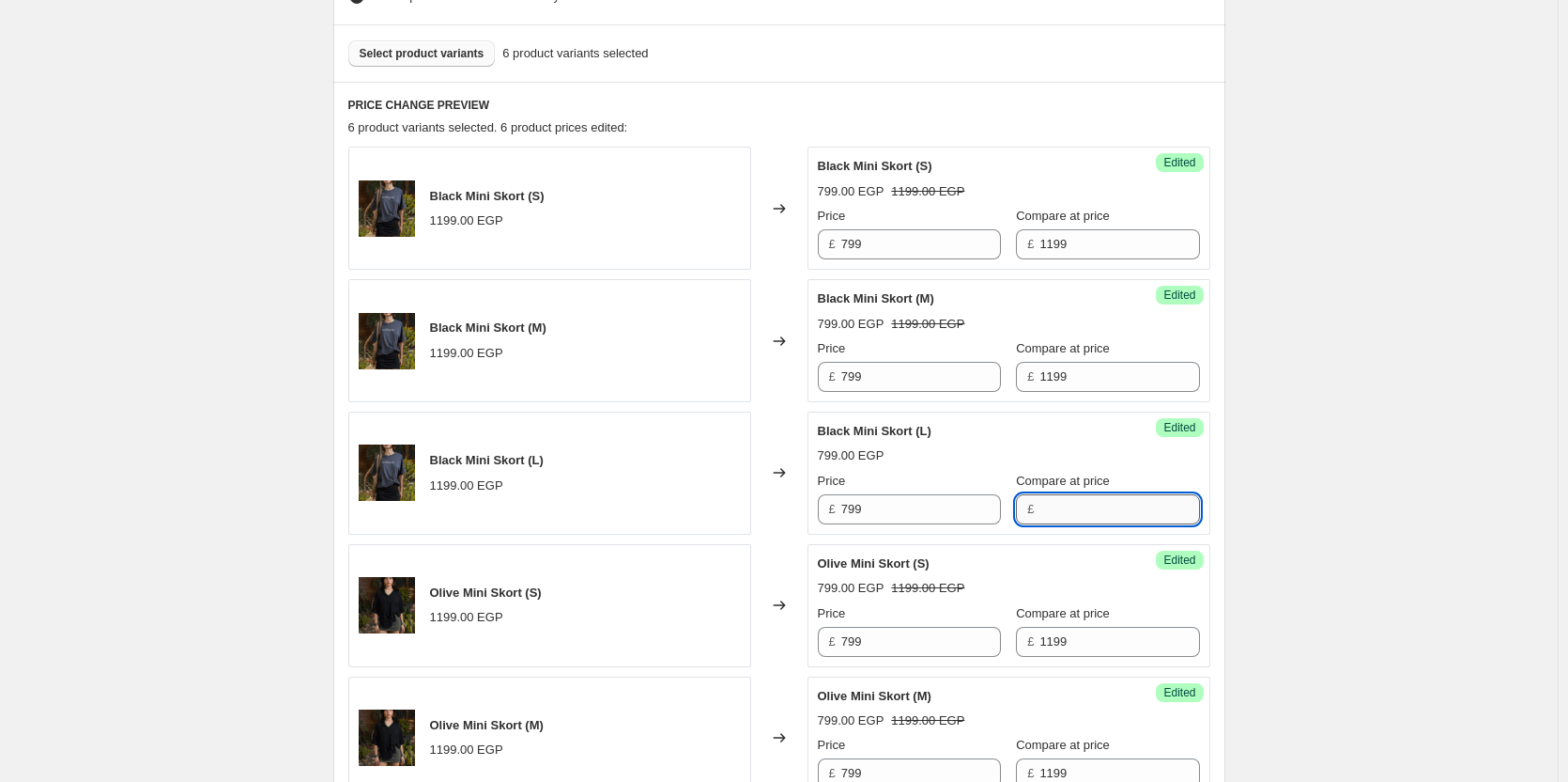
click at [1071, 508] on input "Compare at price" at bounding box center [1119, 509] width 160 height 30
paste input "1199"
type input "1199"
click at [1324, 467] on div "Create new price [MEDICAL_DATA]. This page is ready Create new price [MEDICAL_D…" at bounding box center [779, 420] width 1558 height 1927
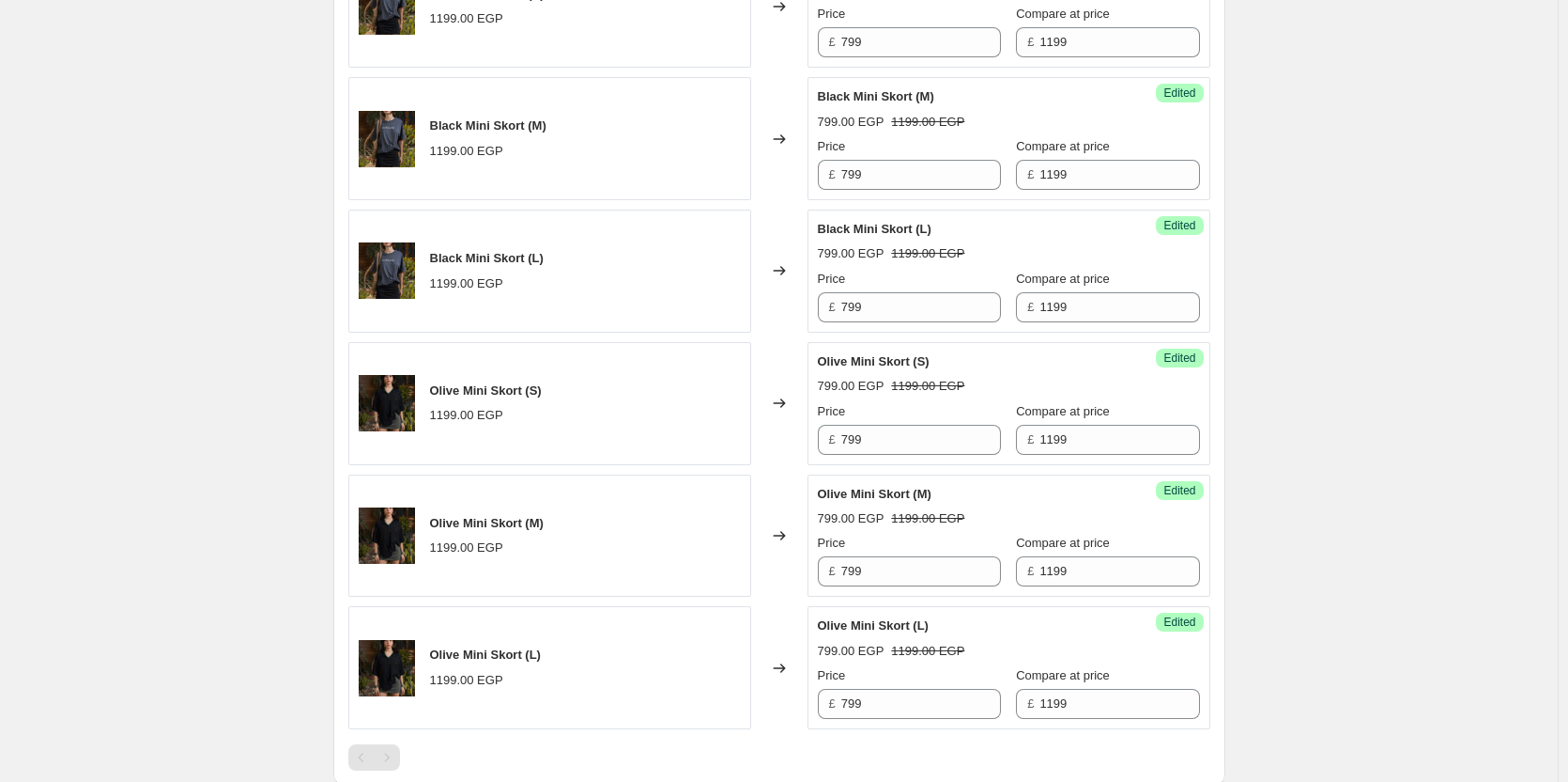
scroll to position [1146, 0]
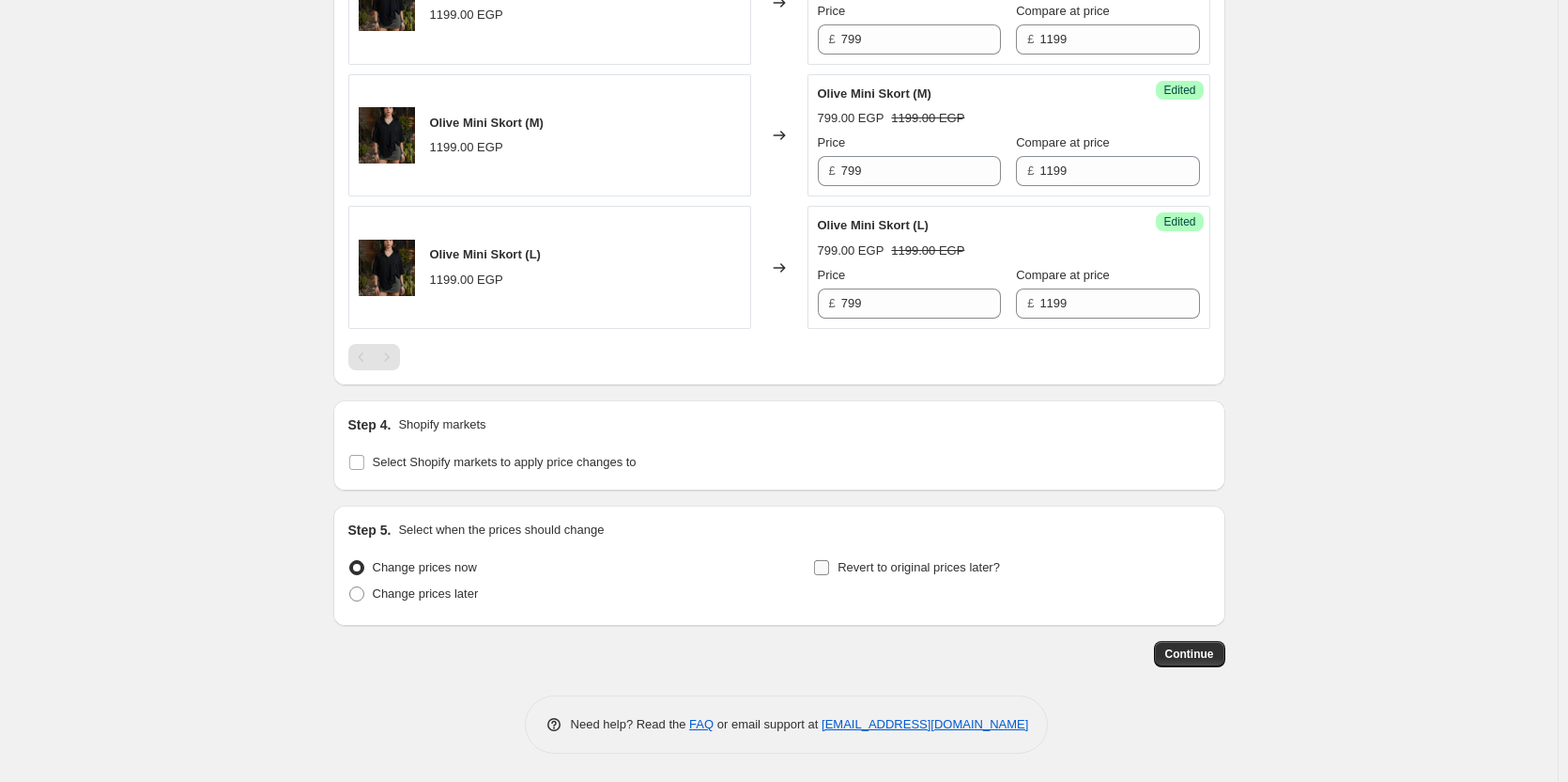
click at [828, 563] on input "Revert to original prices later?" at bounding box center [821, 568] width 15 height 15
checkbox input "true"
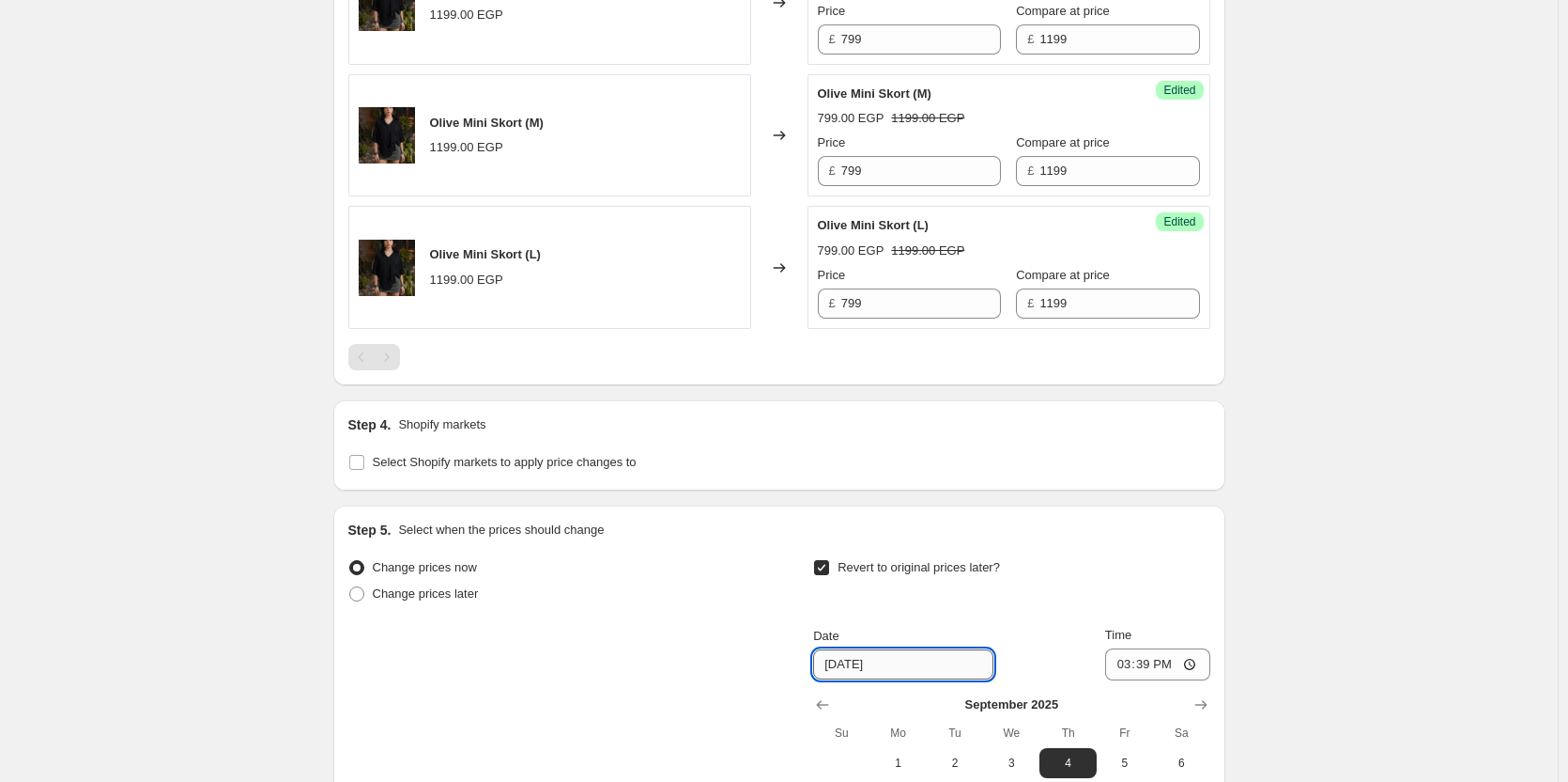
click at [858, 665] on input "[DATE]" at bounding box center [903, 664] width 180 height 30
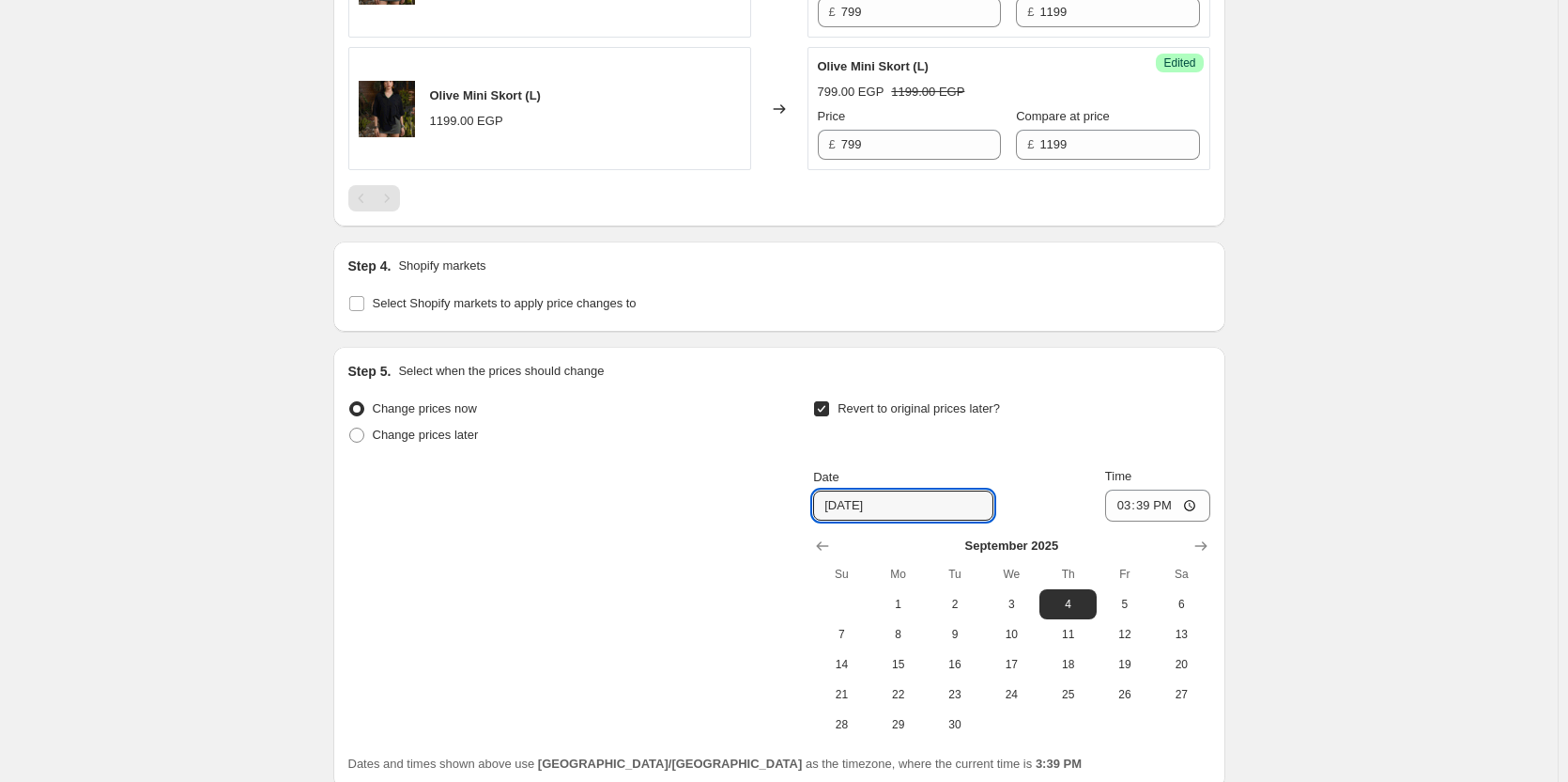
scroll to position [1318, 0]
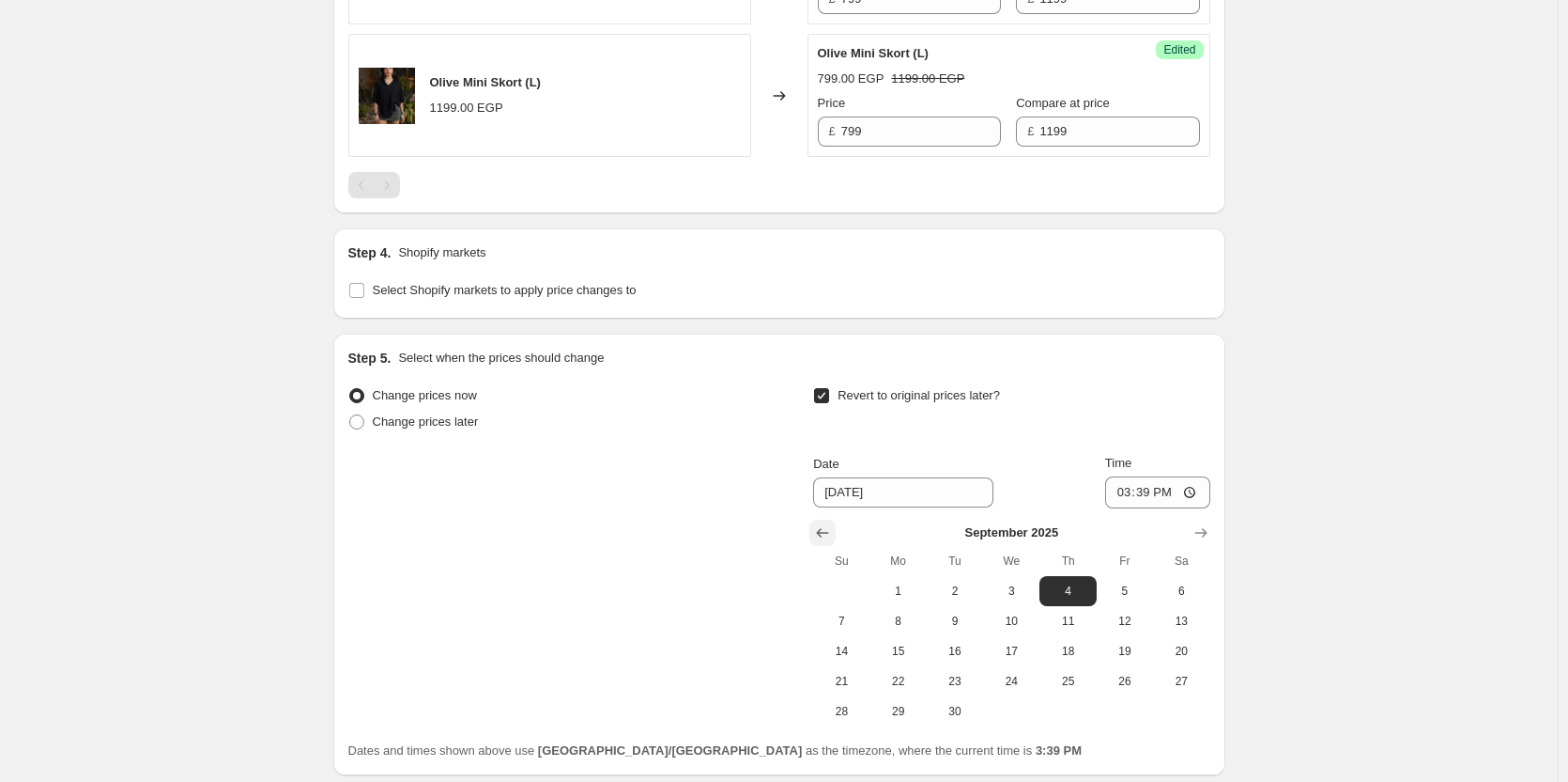
click at [828, 536] on icon "Show previous month, August 2025" at bounding box center [823, 533] width 19 height 19
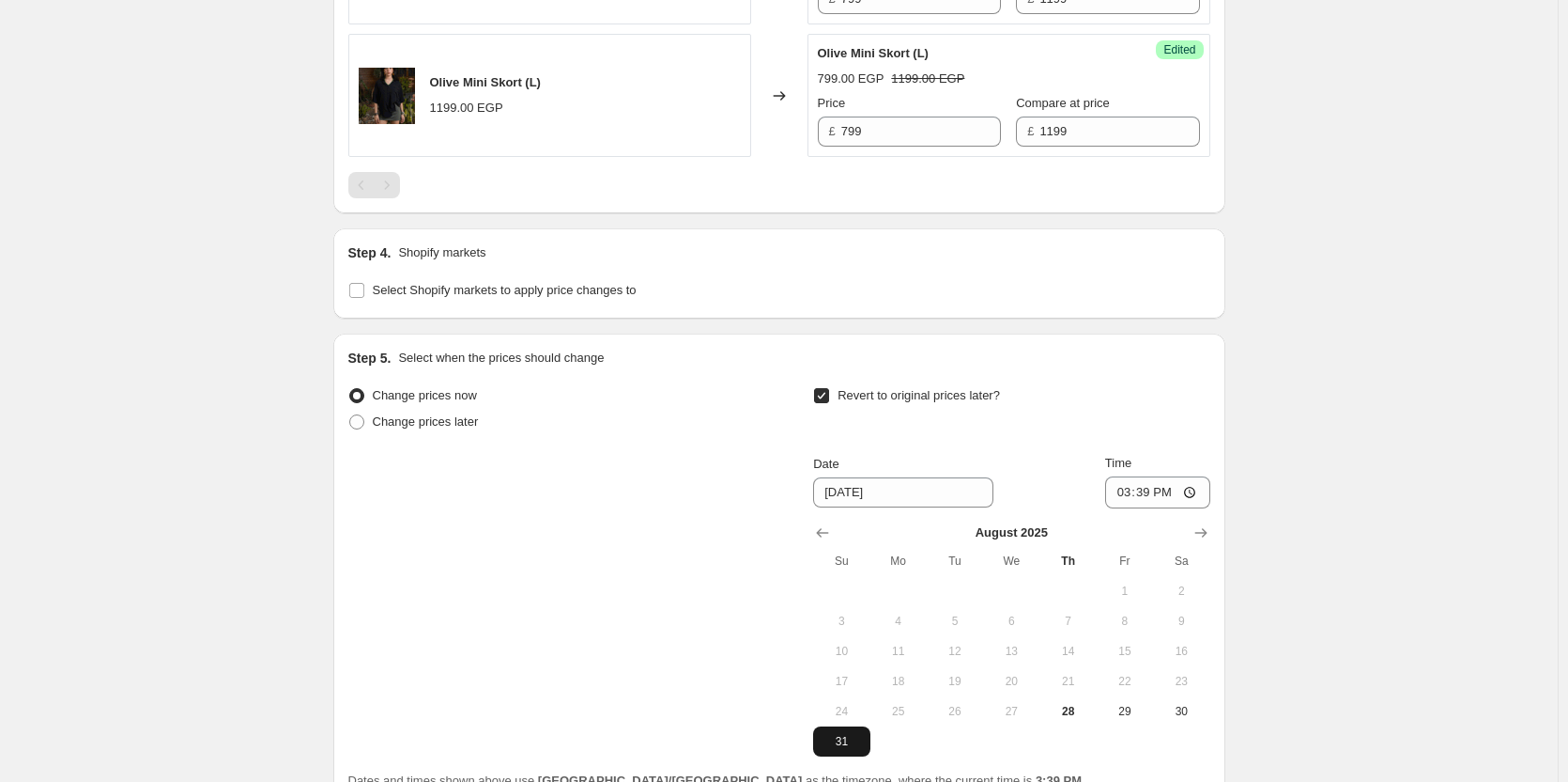
click at [851, 735] on span "31" at bounding box center [841, 741] width 42 height 15
type input "[DATE]"
click at [735, 445] on div "Change prices now Change prices later Revert to original prices later? Date [DA…" at bounding box center [779, 570] width 862 height 374
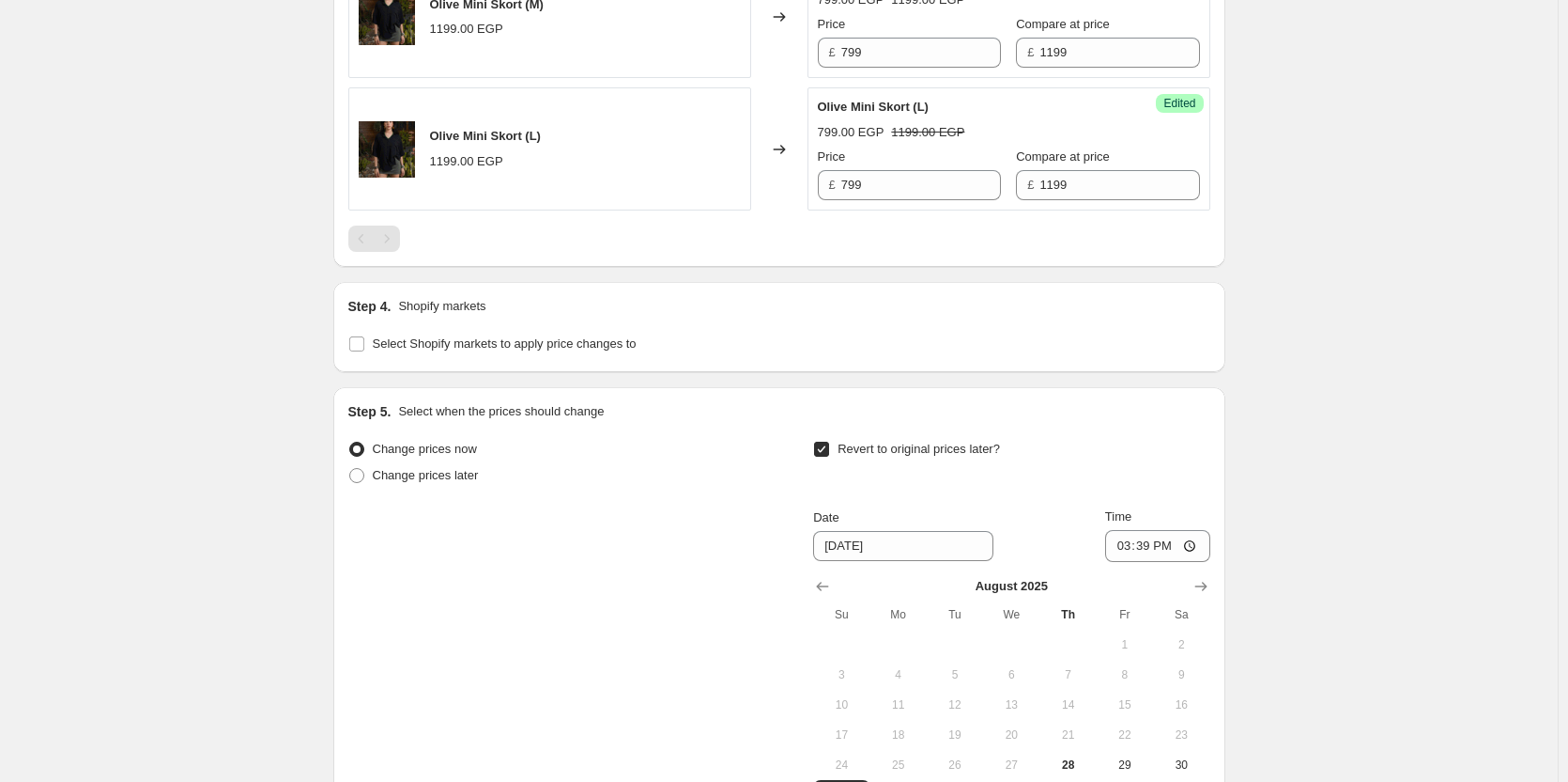
scroll to position [1497, 0]
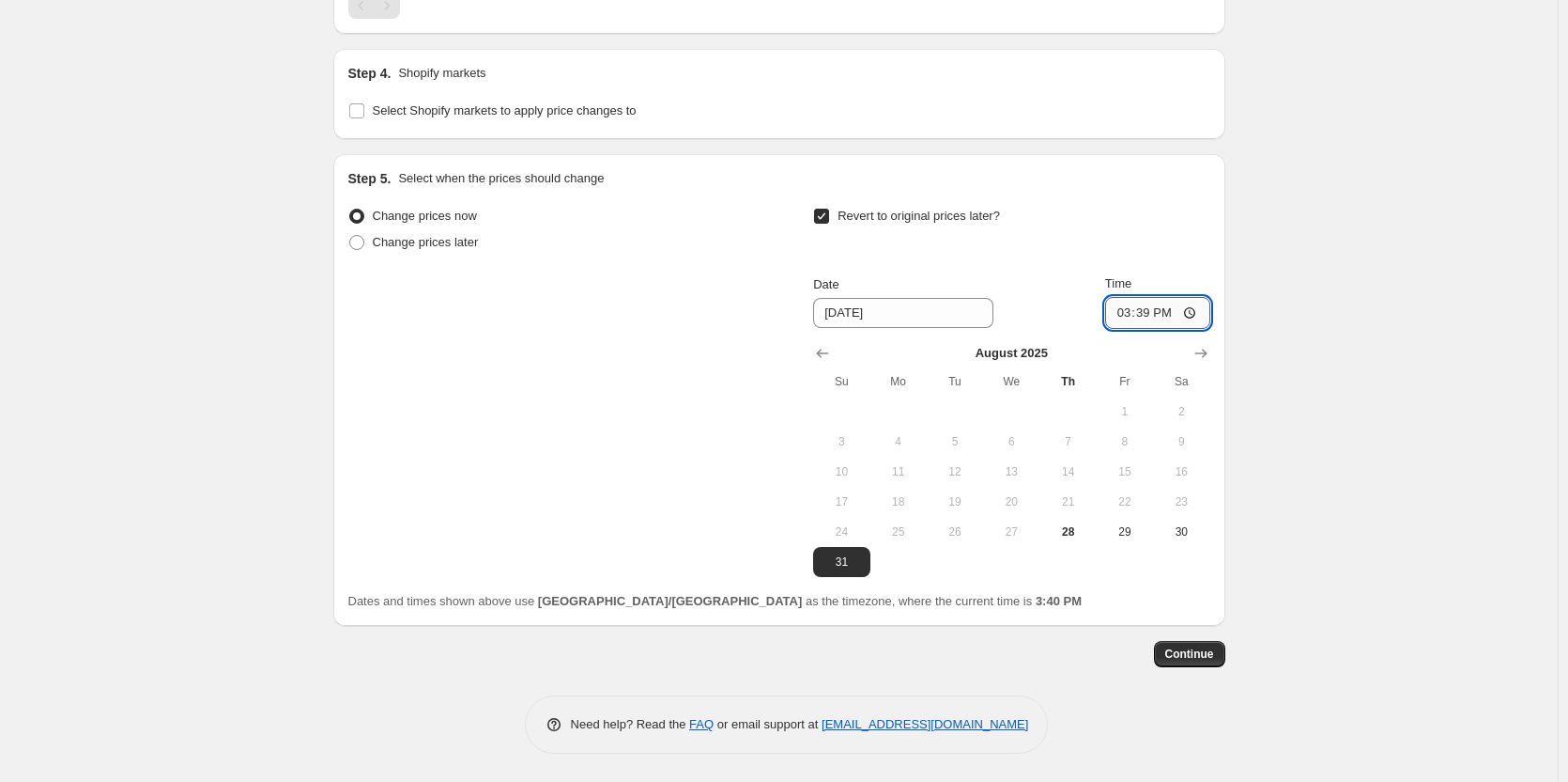
click at [1168, 309] on input "15:39" at bounding box center [1157, 313] width 105 height 32
type input "03:39"
click at [1118, 312] on input "03:39" at bounding box center [1157, 313] width 105 height 32
type input "02:20"
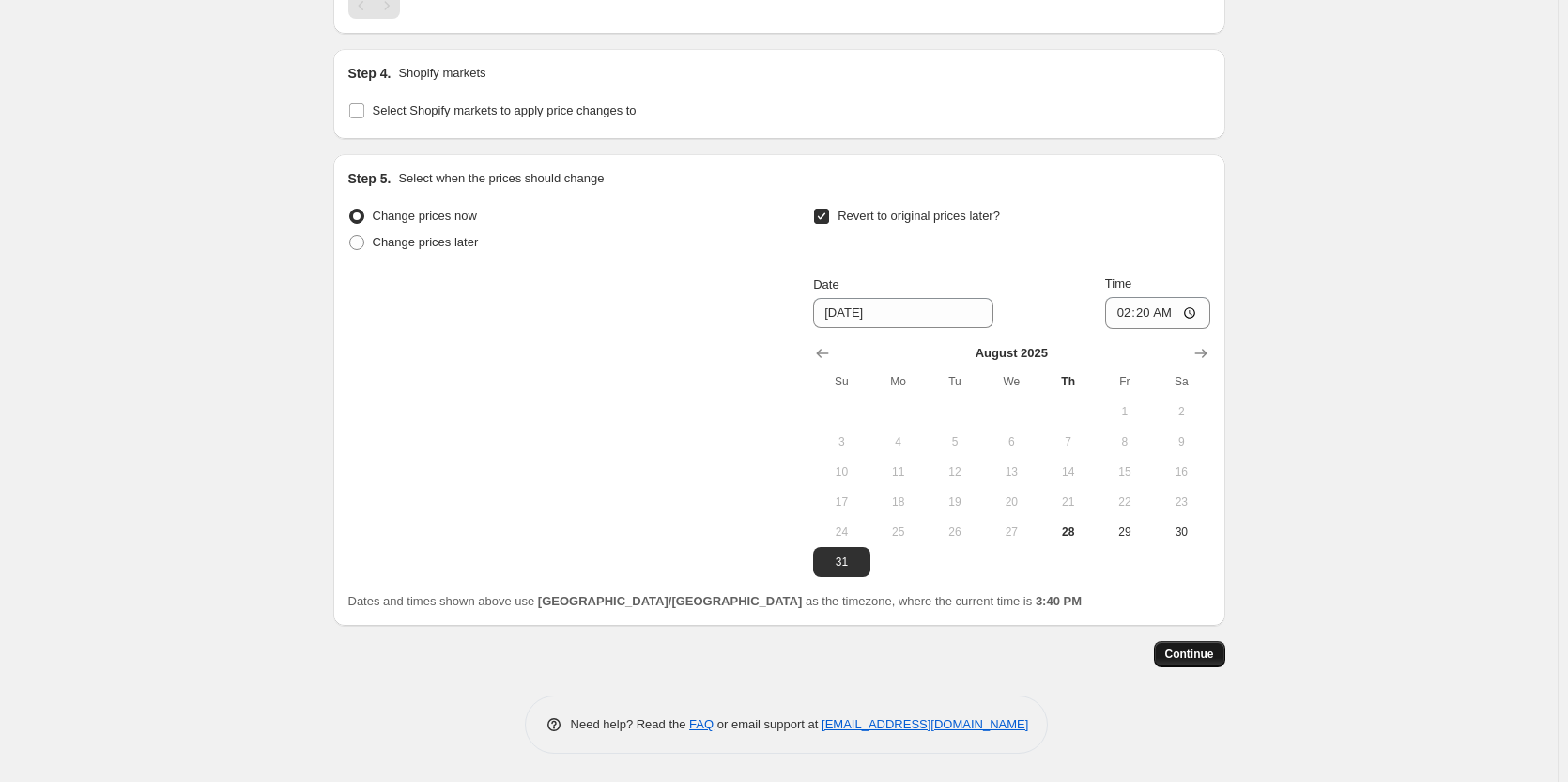
click at [1180, 655] on span "Continue" at bounding box center [1190, 654] width 49 height 15
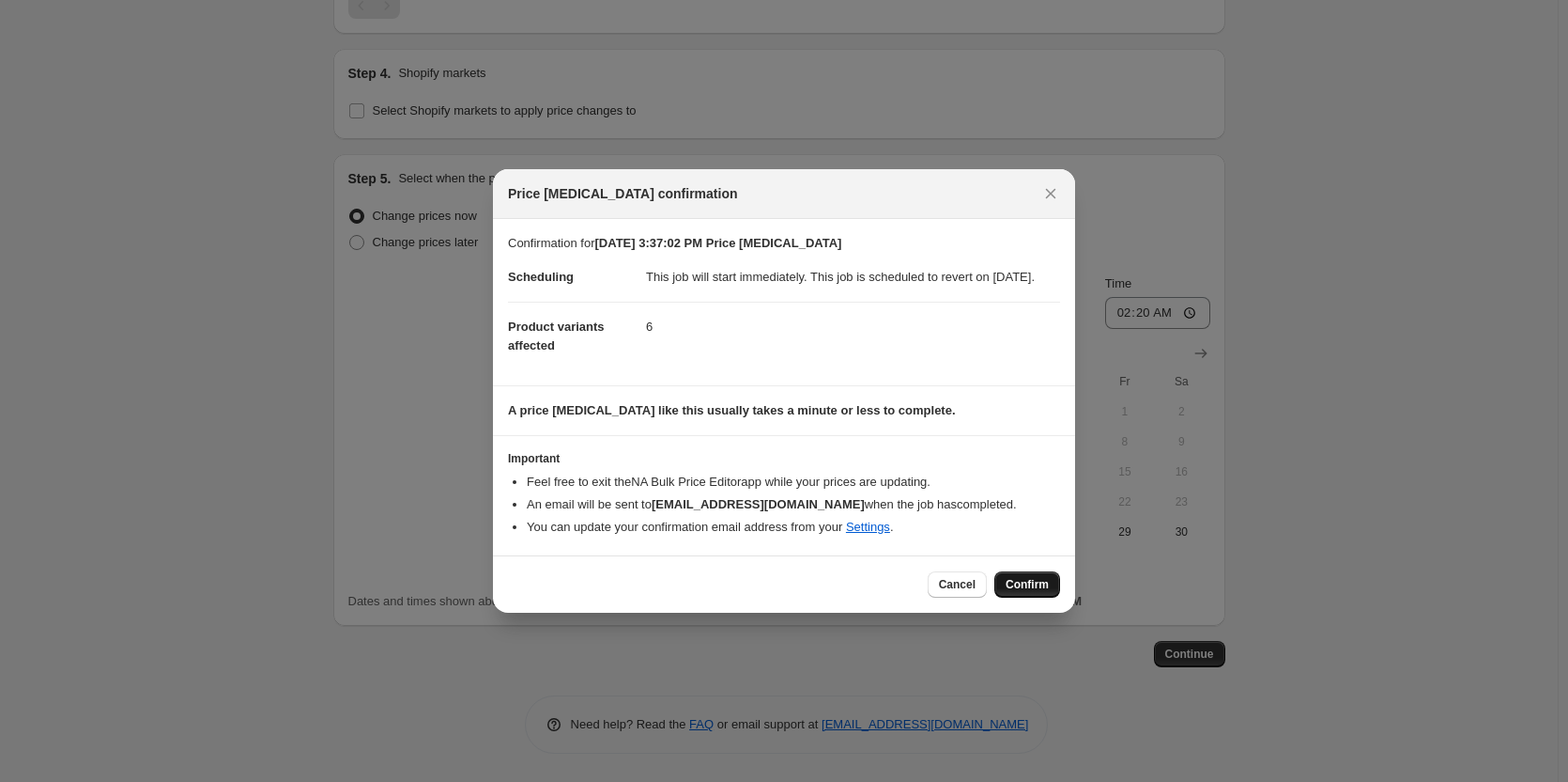
click at [1023, 592] on span "Confirm" at bounding box center [1027, 585] width 43 height 15
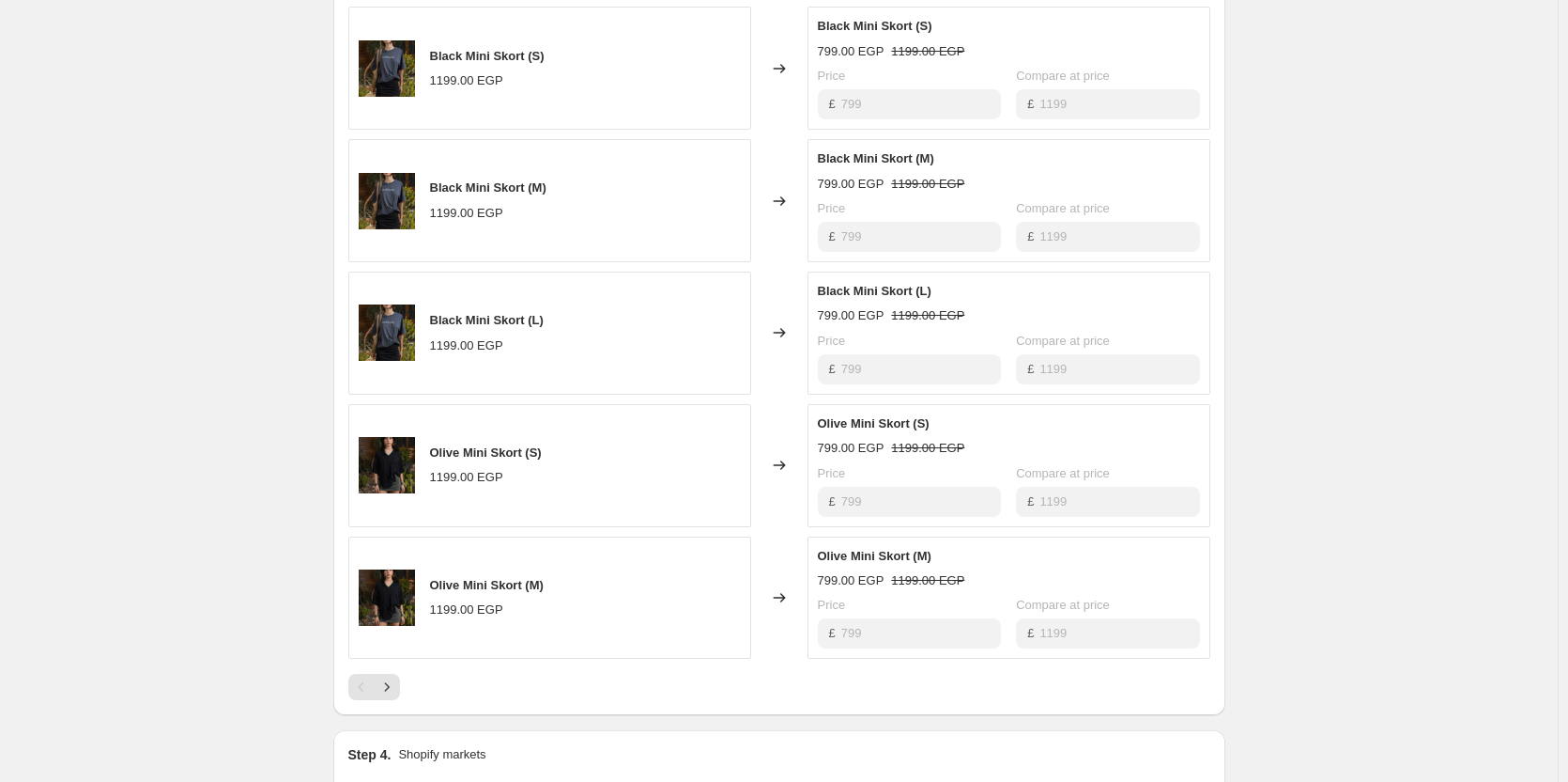
scroll to position [858, 0]
